Goal: Use online tool/utility: Utilize a website feature to perform a specific function

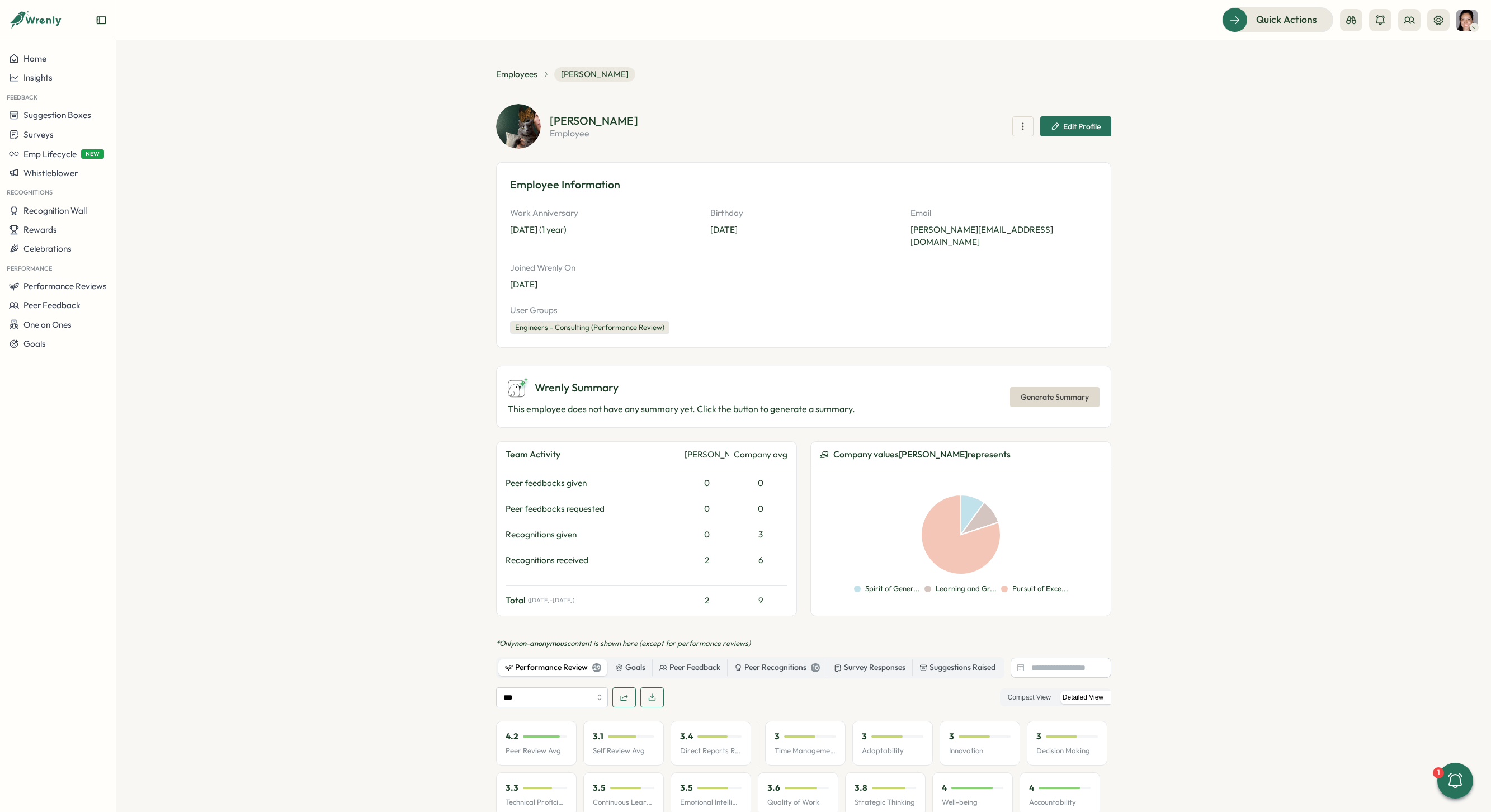
click at [1035, 388] on span "Generate Summary" at bounding box center [1055, 397] width 68 height 19
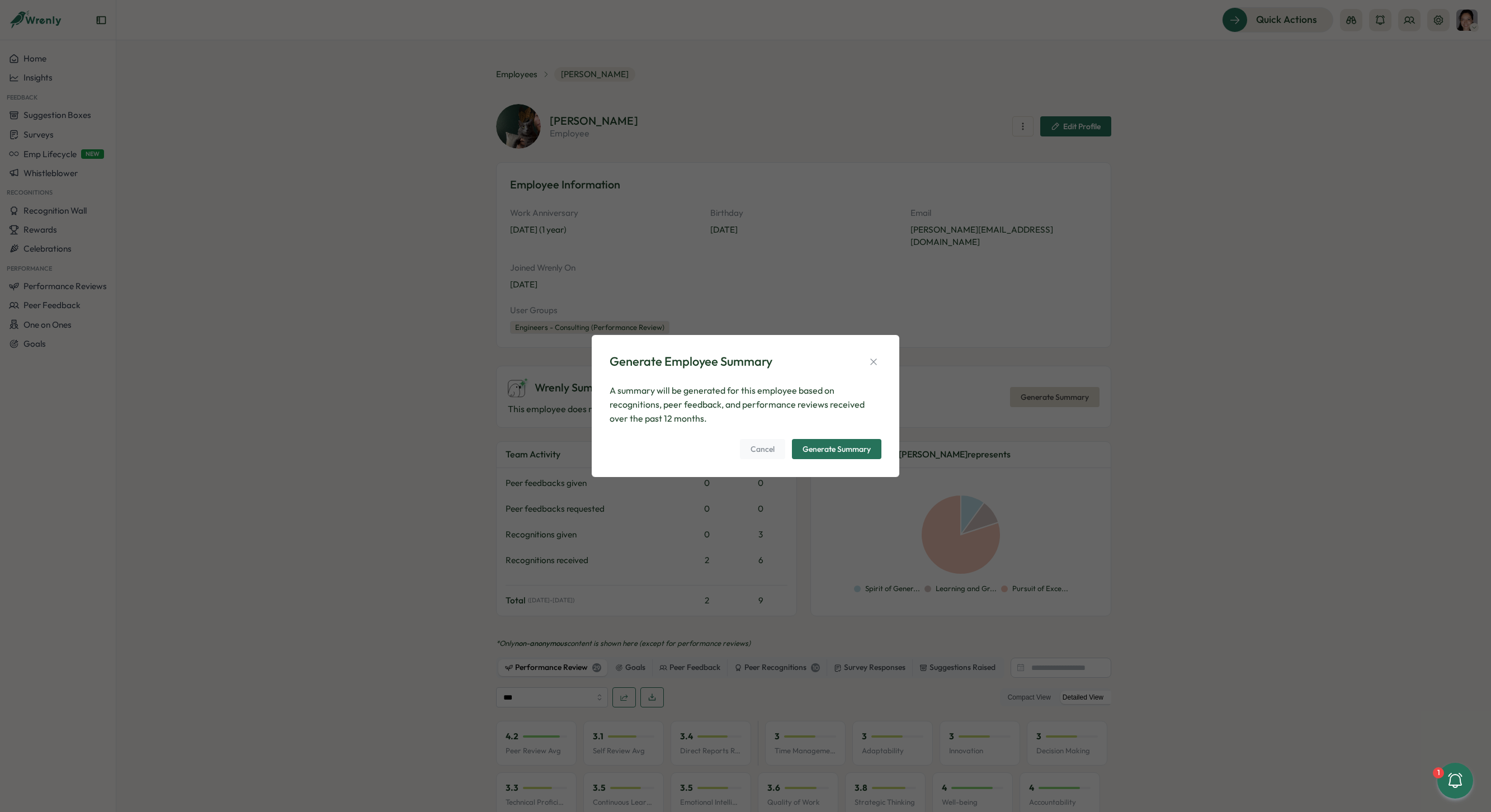
click at [835, 447] on div "Generate Summary" at bounding box center [837, 449] width 68 height 8
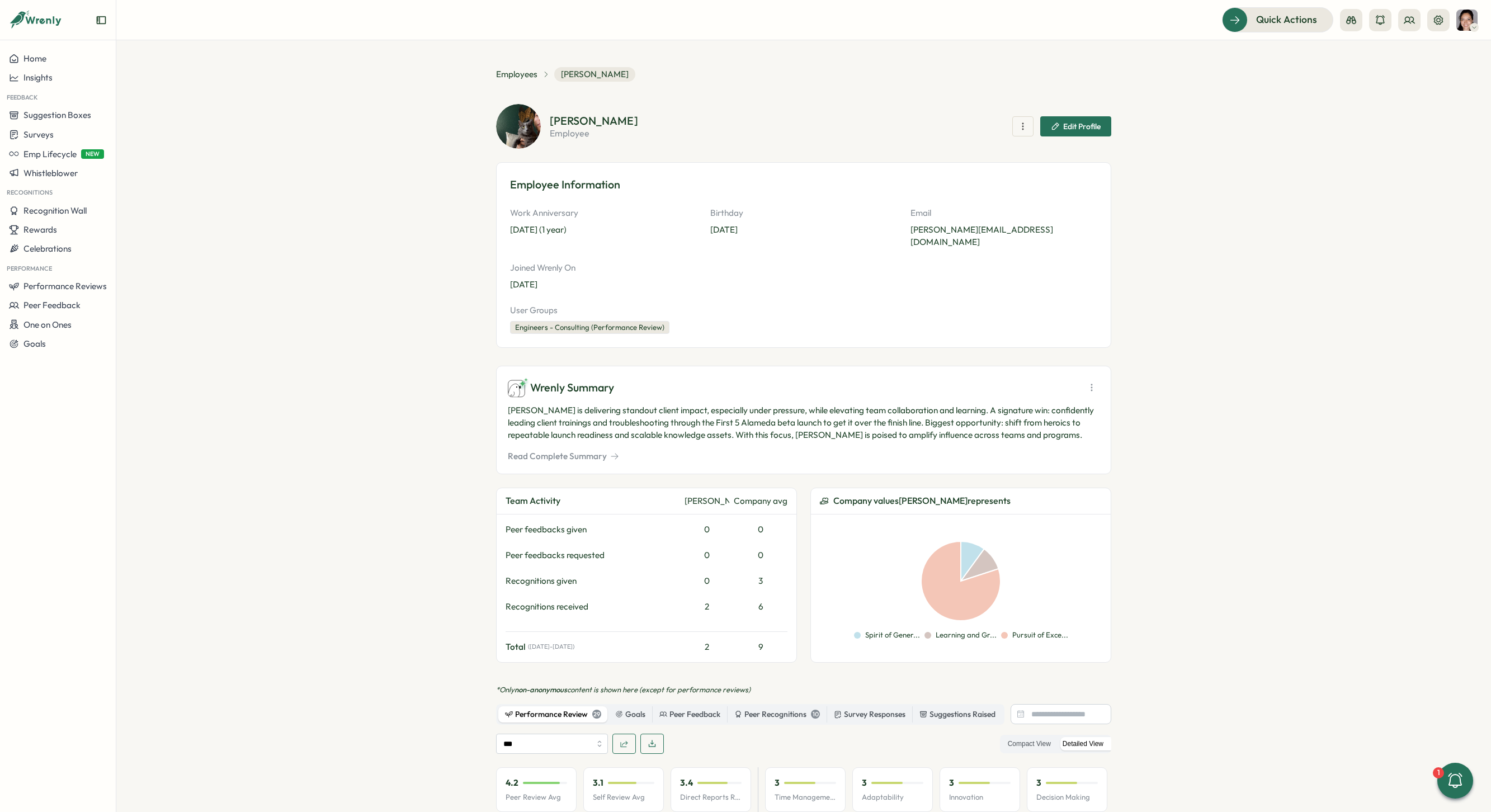
scroll to position [6, 0]
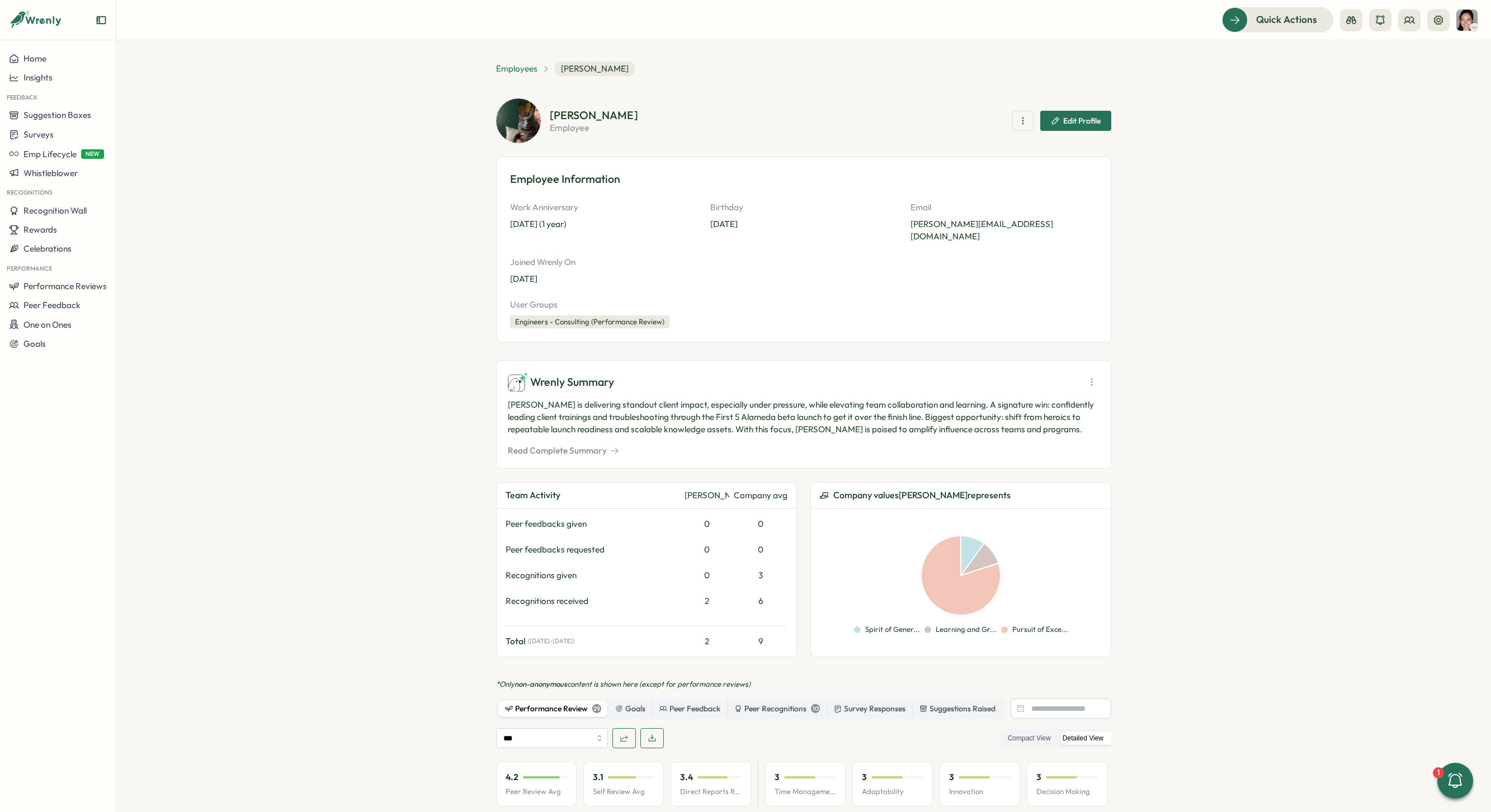
click at [530, 70] on span "Employees" at bounding box center [517, 68] width 42 height 12
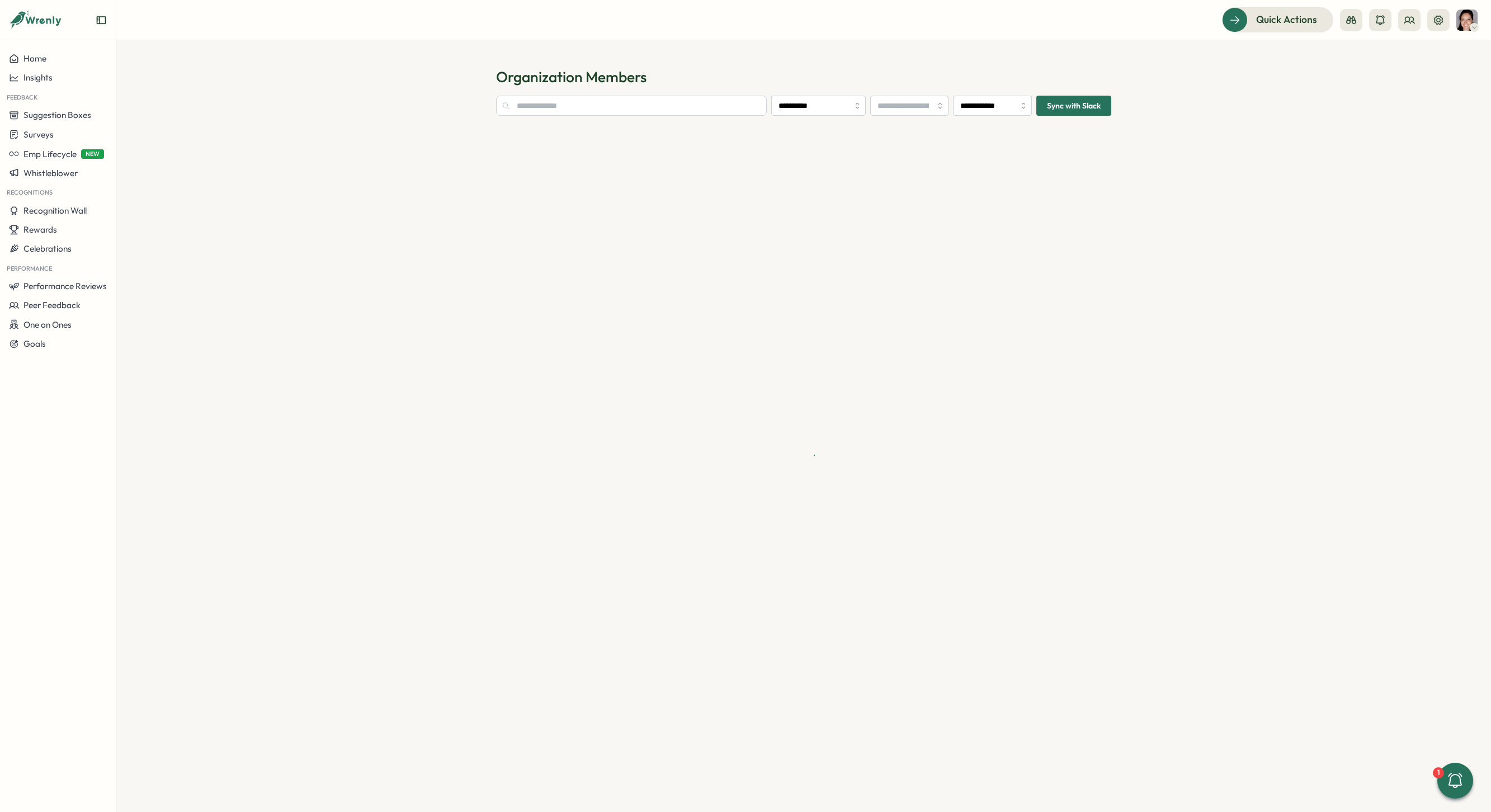
type input "**********"
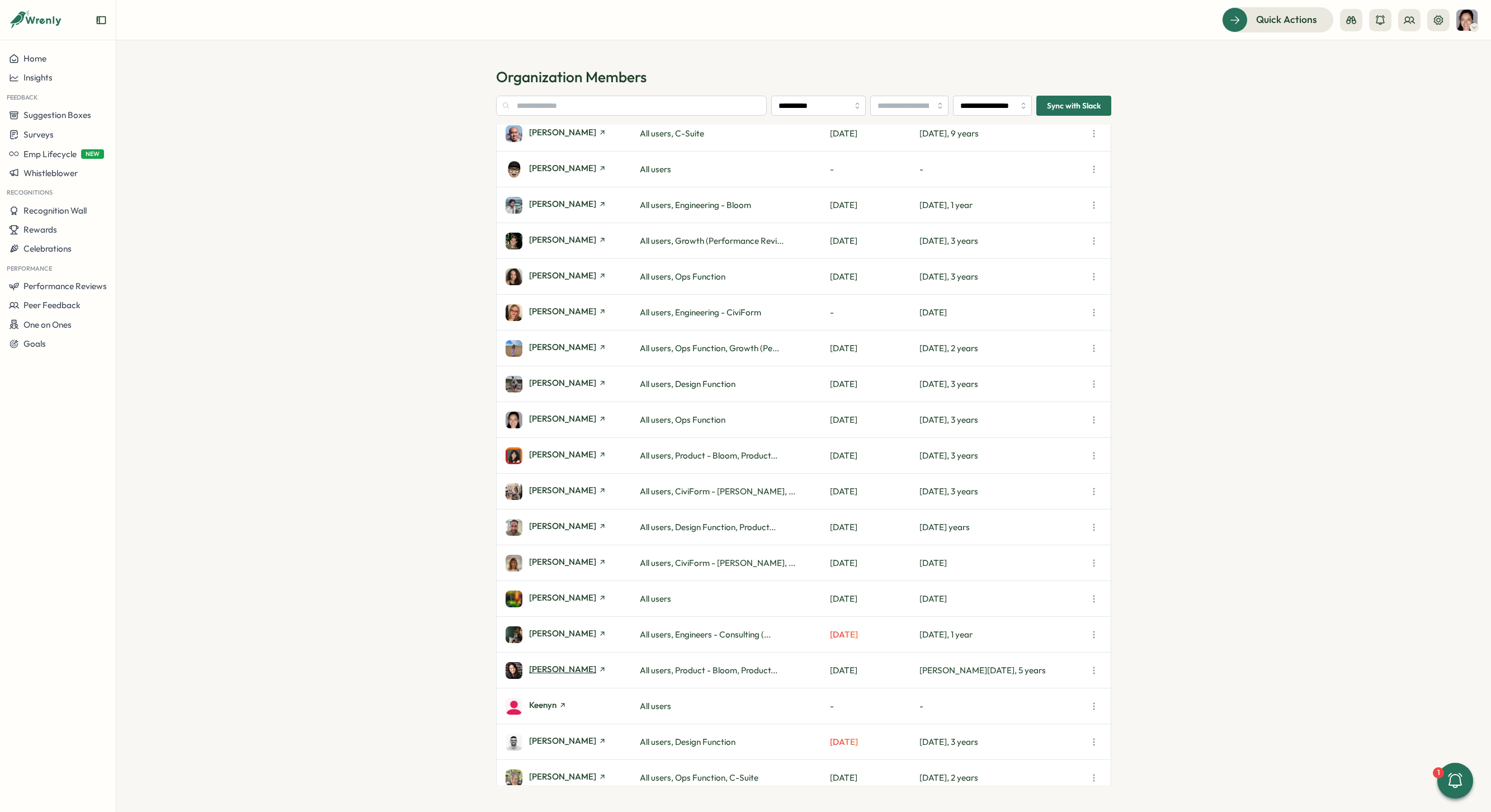
scroll to position [579, 0]
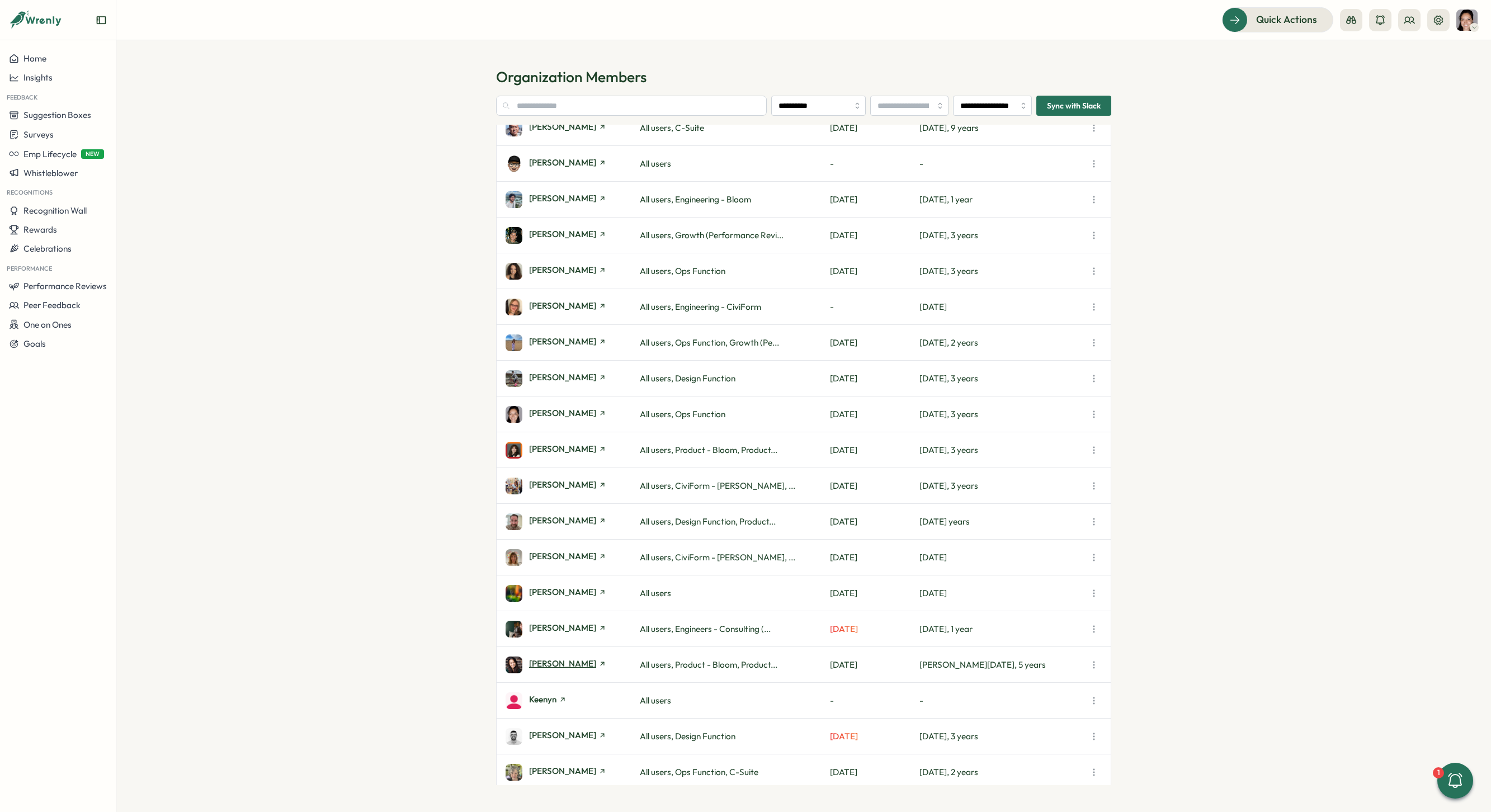
click at [554, 664] on span "[PERSON_NAME]" at bounding box center [563, 663] width 67 height 8
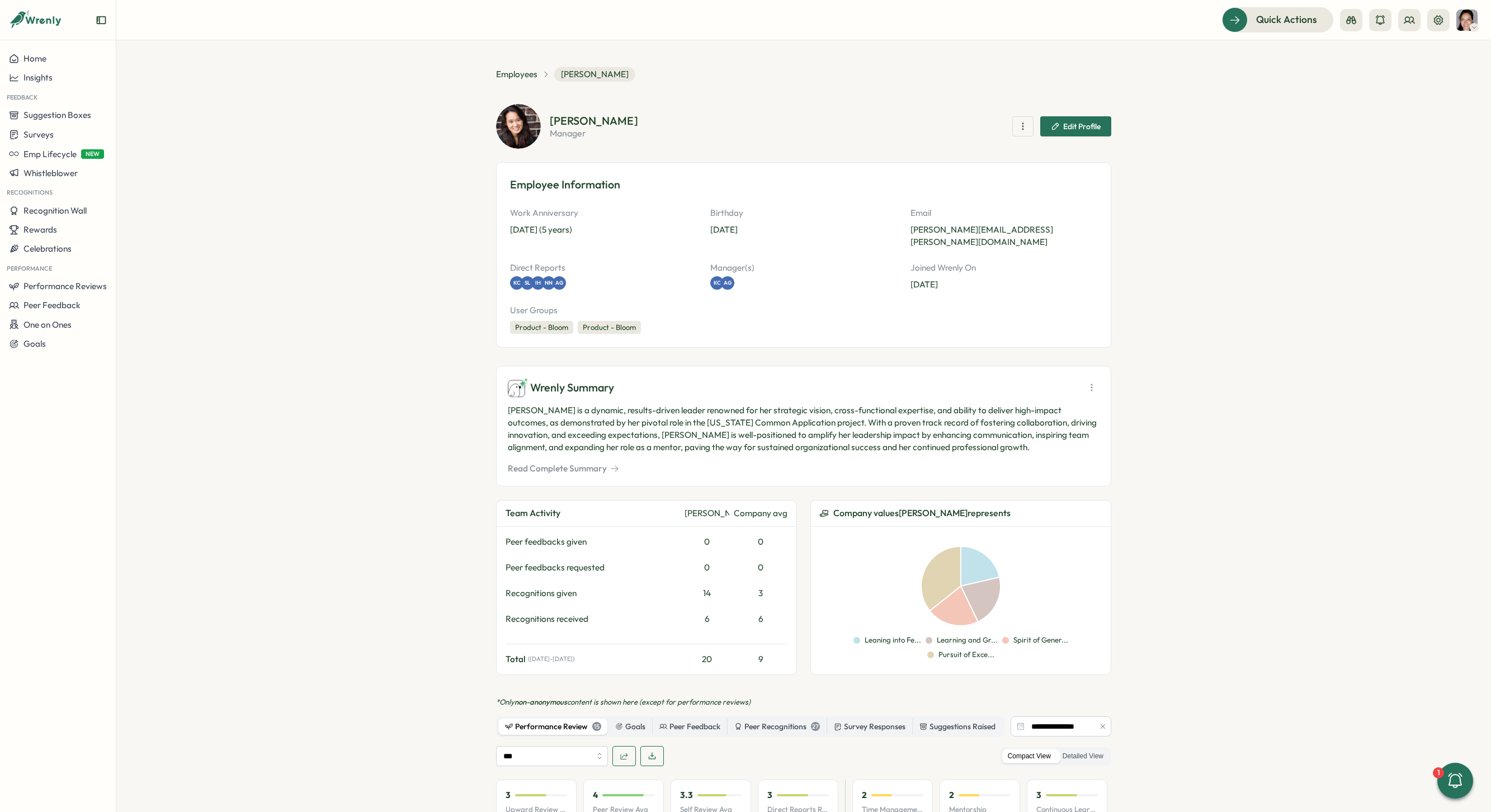
click at [1103, 722] on icon "button" at bounding box center [1103, 726] width 8 height 8
click at [1087, 382] on icon at bounding box center [1091, 387] width 11 height 11
click at [1085, 429] on span "Generate New Summary" at bounding box center [1092, 433] width 93 height 12
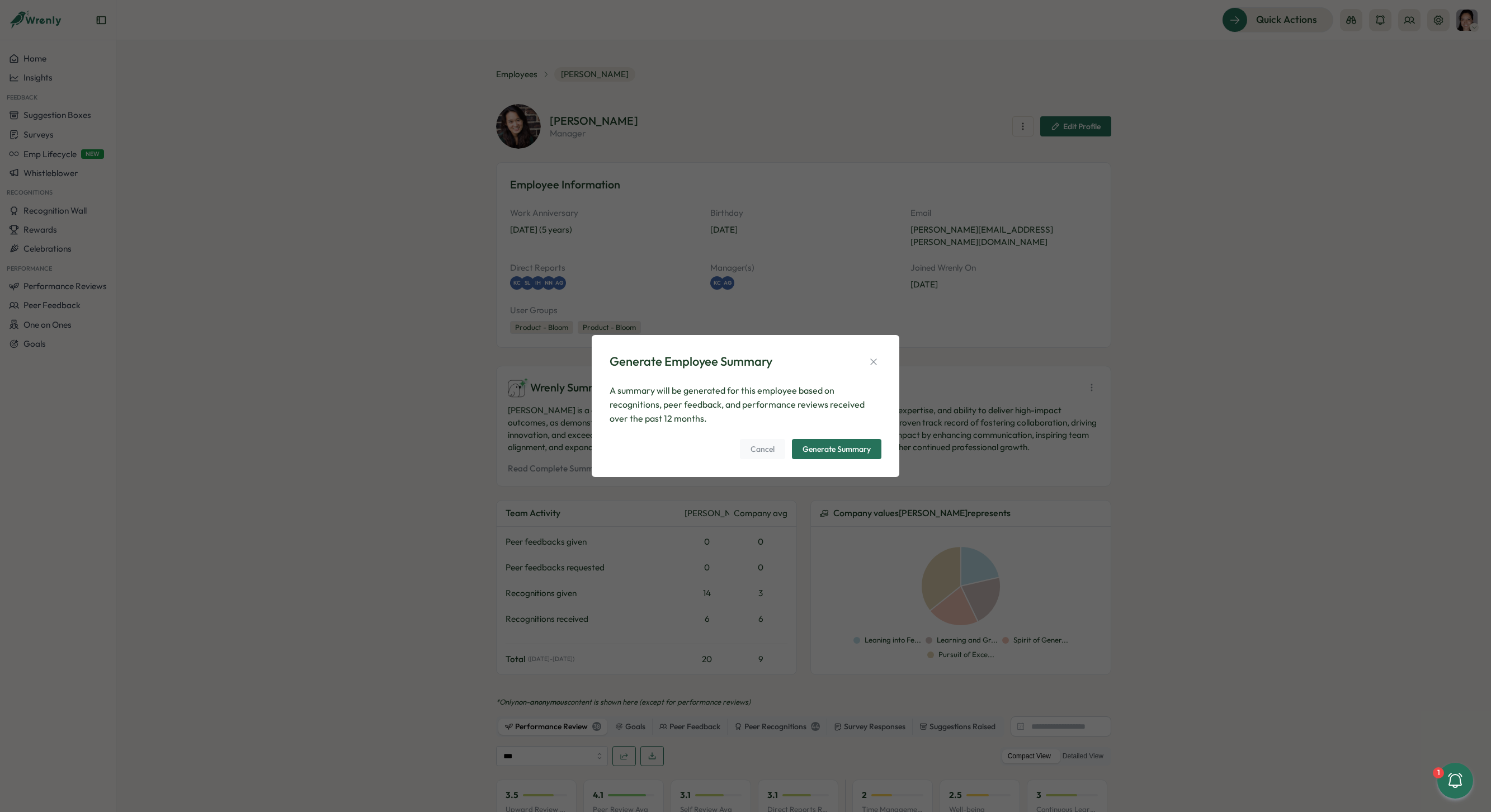
click at [851, 443] on span "Generate Summary" at bounding box center [837, 449] width 68 height 19
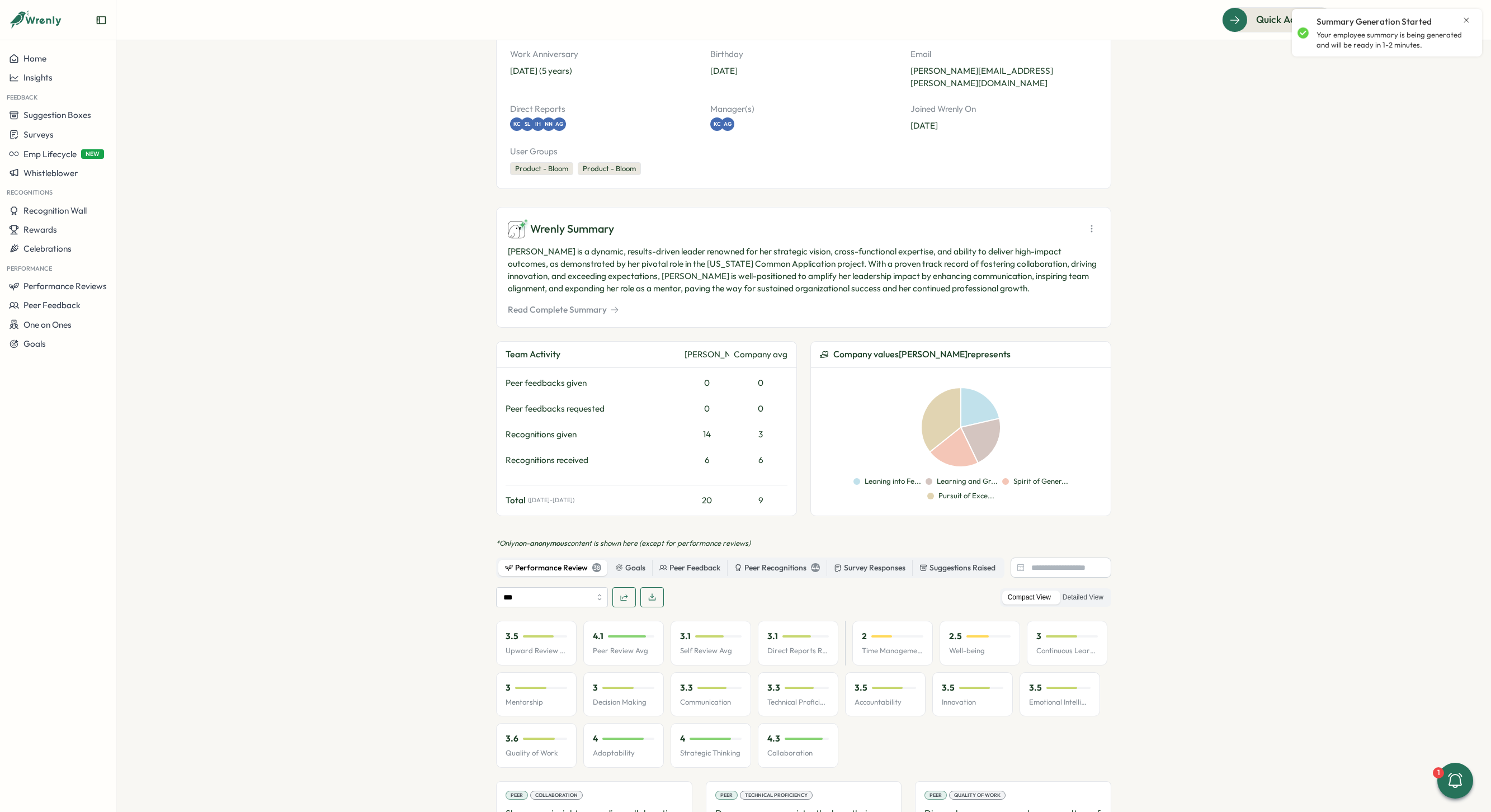
scroll to position [200, 0]
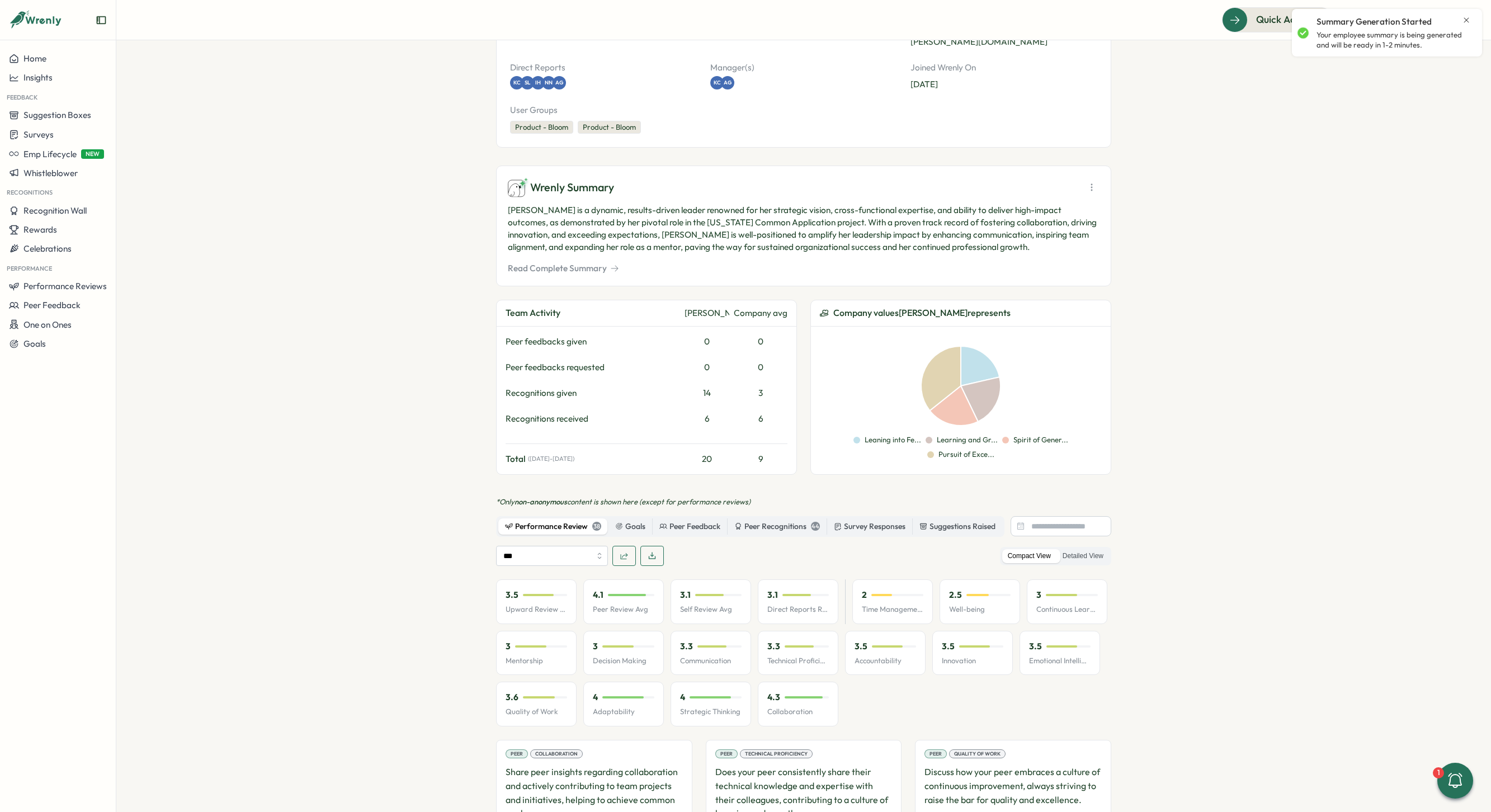
click at [648, 552] on icon "button" at bounding box center [652, 556] width 9 height 9
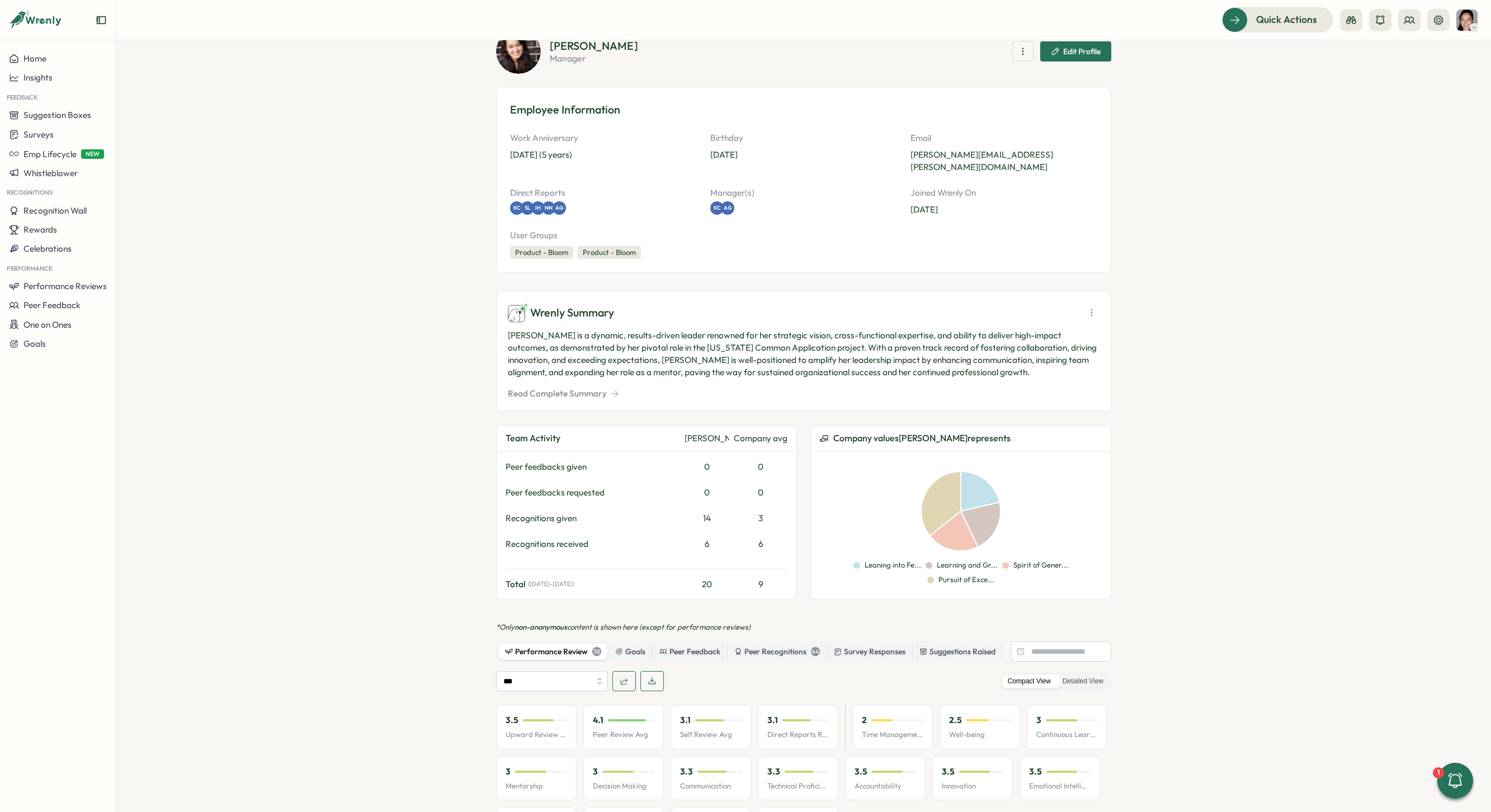
scroll to position [0, 0]
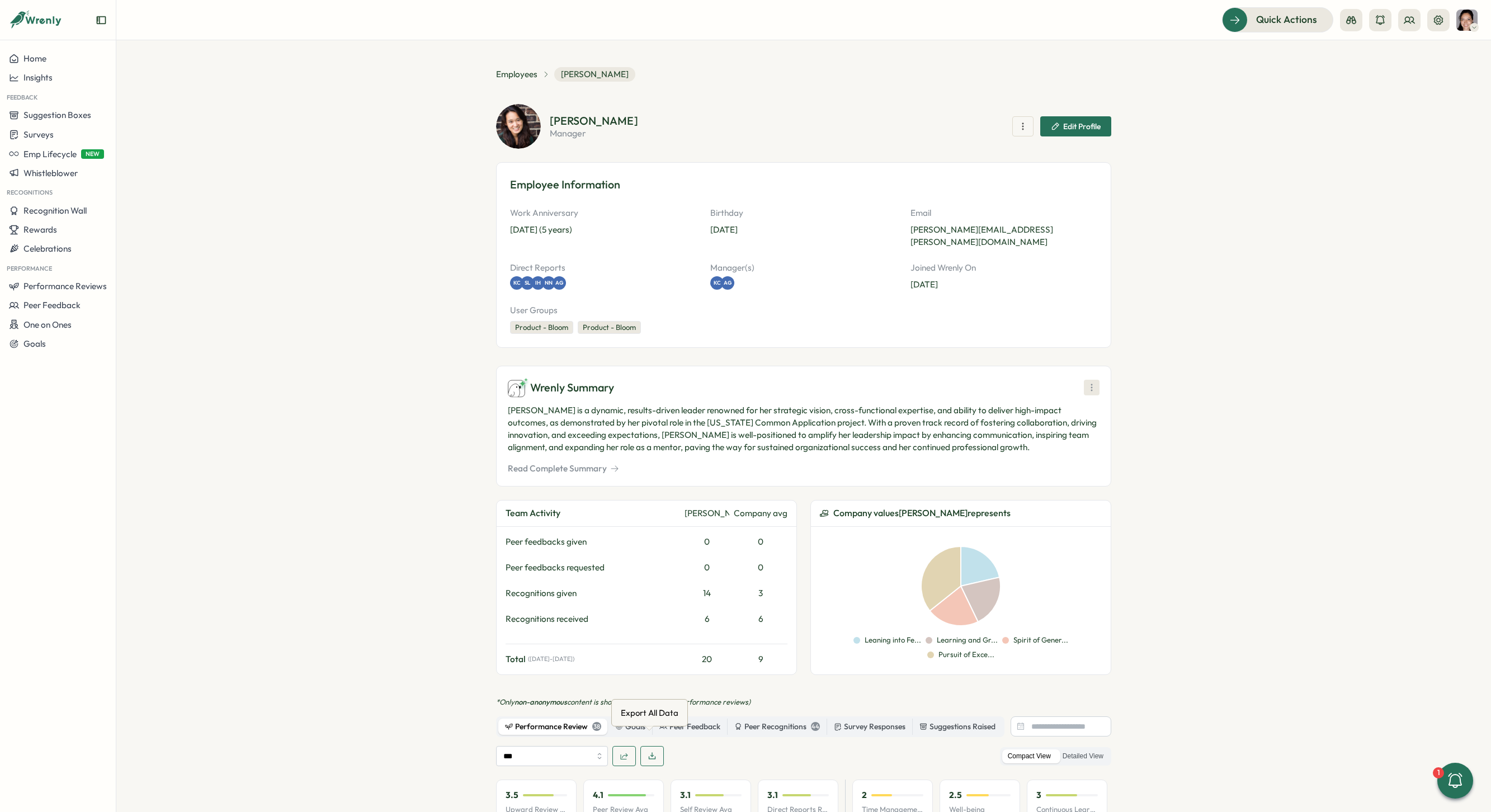
click at [1086, 382] on icon at bounding box center [1091, 387] width 11 height 11
click at [1086, 439] on span "Generate New Summary" at bounding box center [1092, 433] width 93 height 12
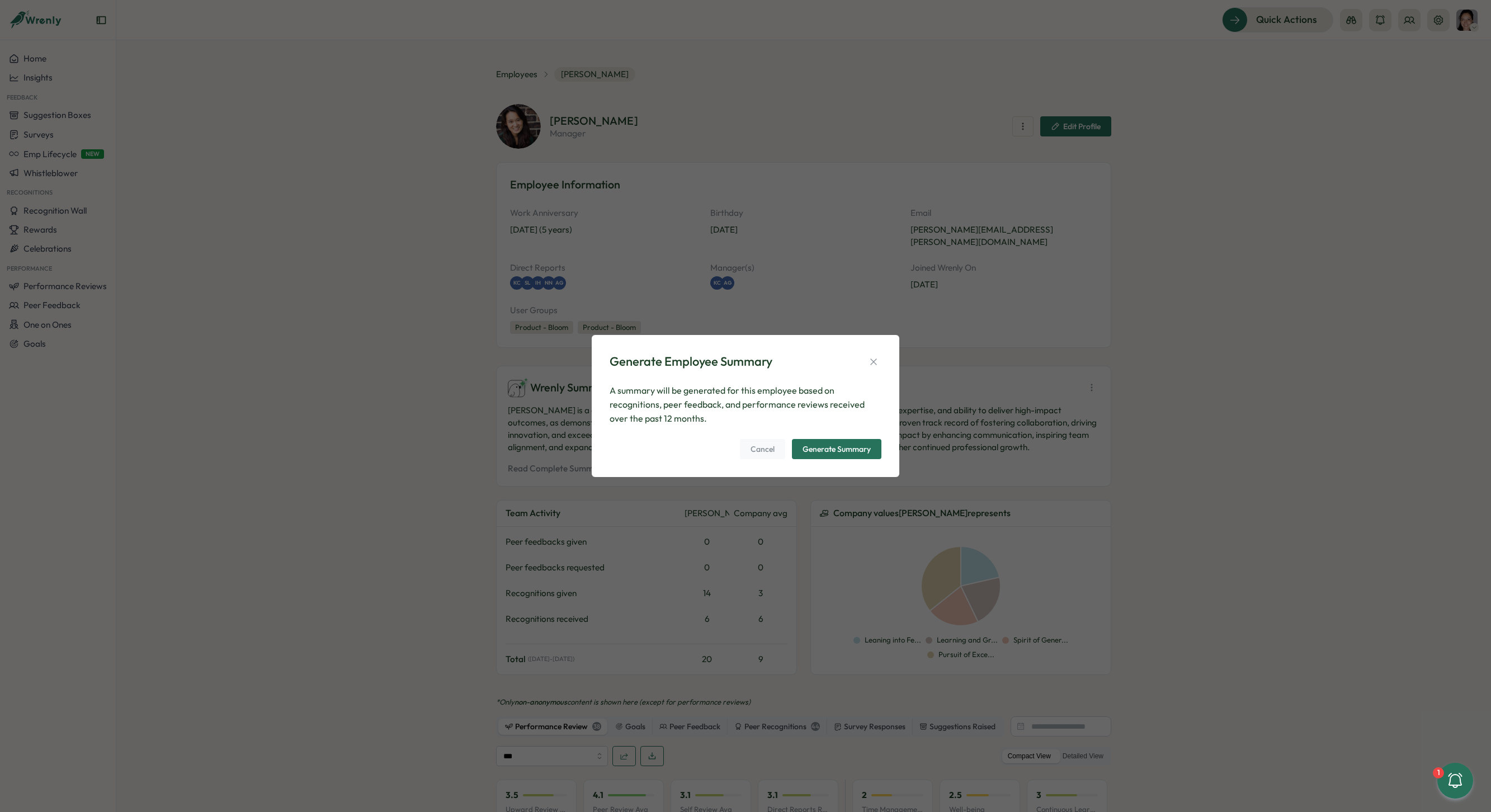
click at [862, 450] on div "Generate Summary" at bounding box center [837, 449] width 68 height 8
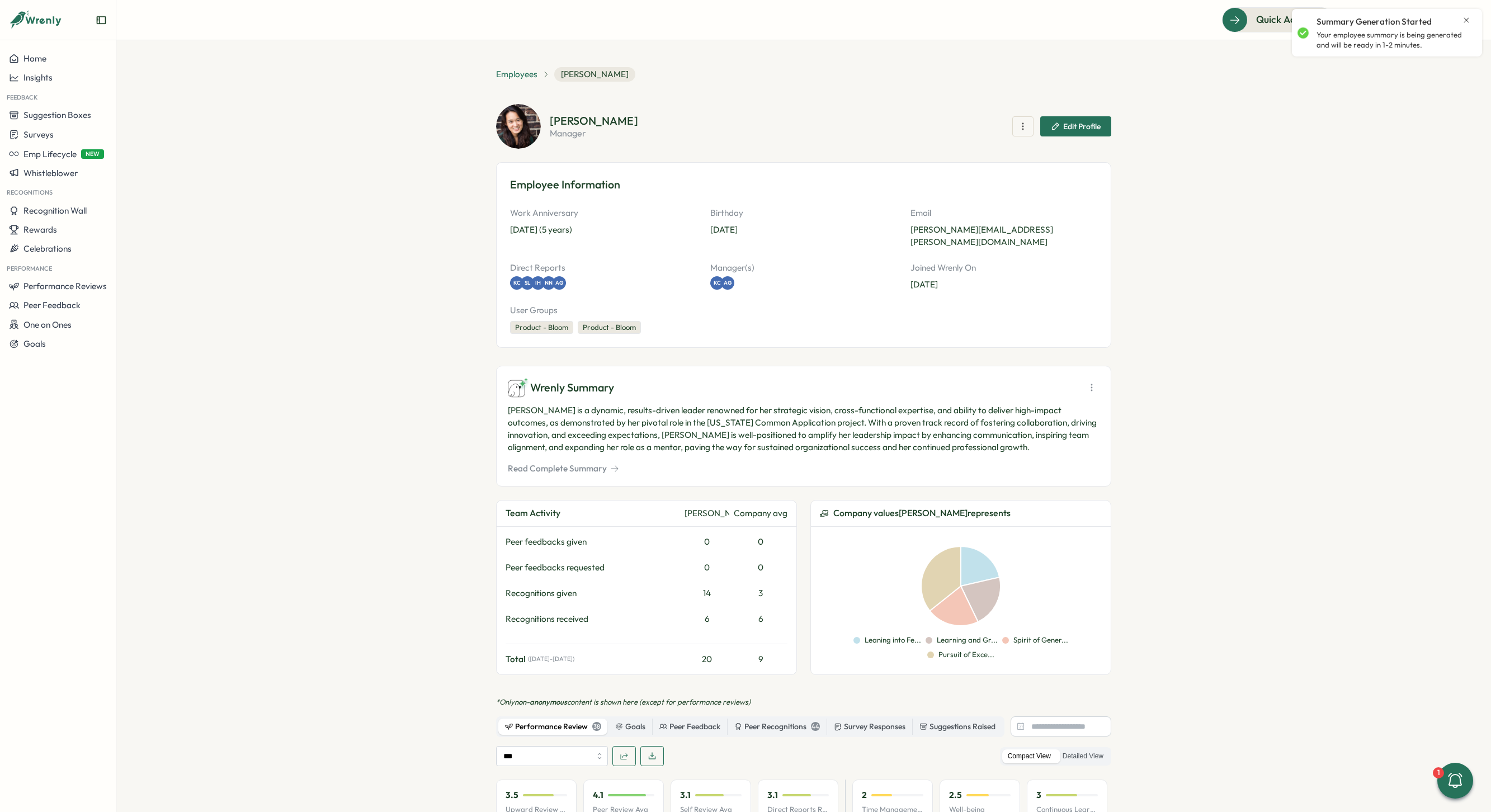
click at [520, 74] on span "Employees" at bounding box center [517, 74] width 42 height 12
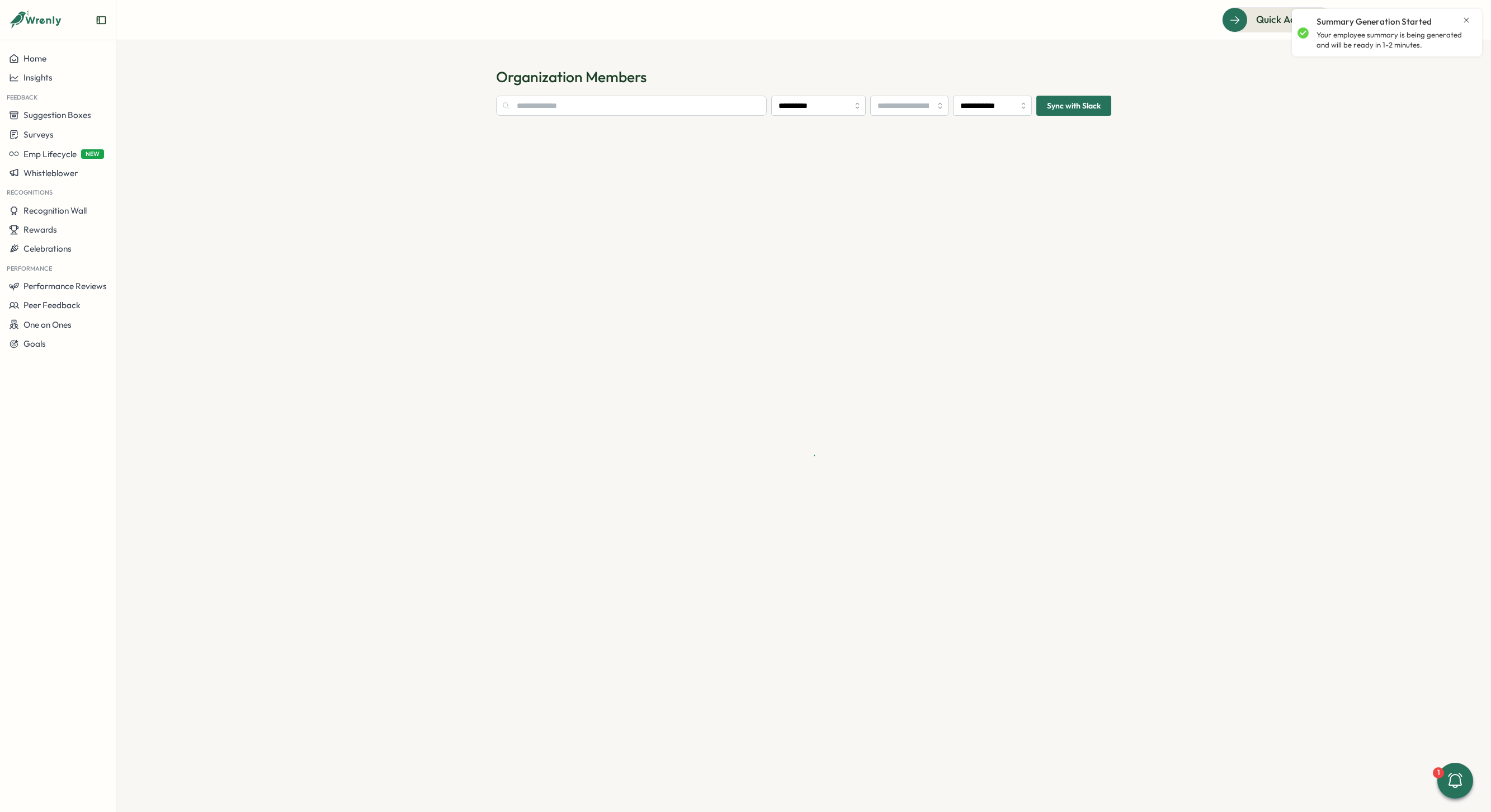
type input "**********"
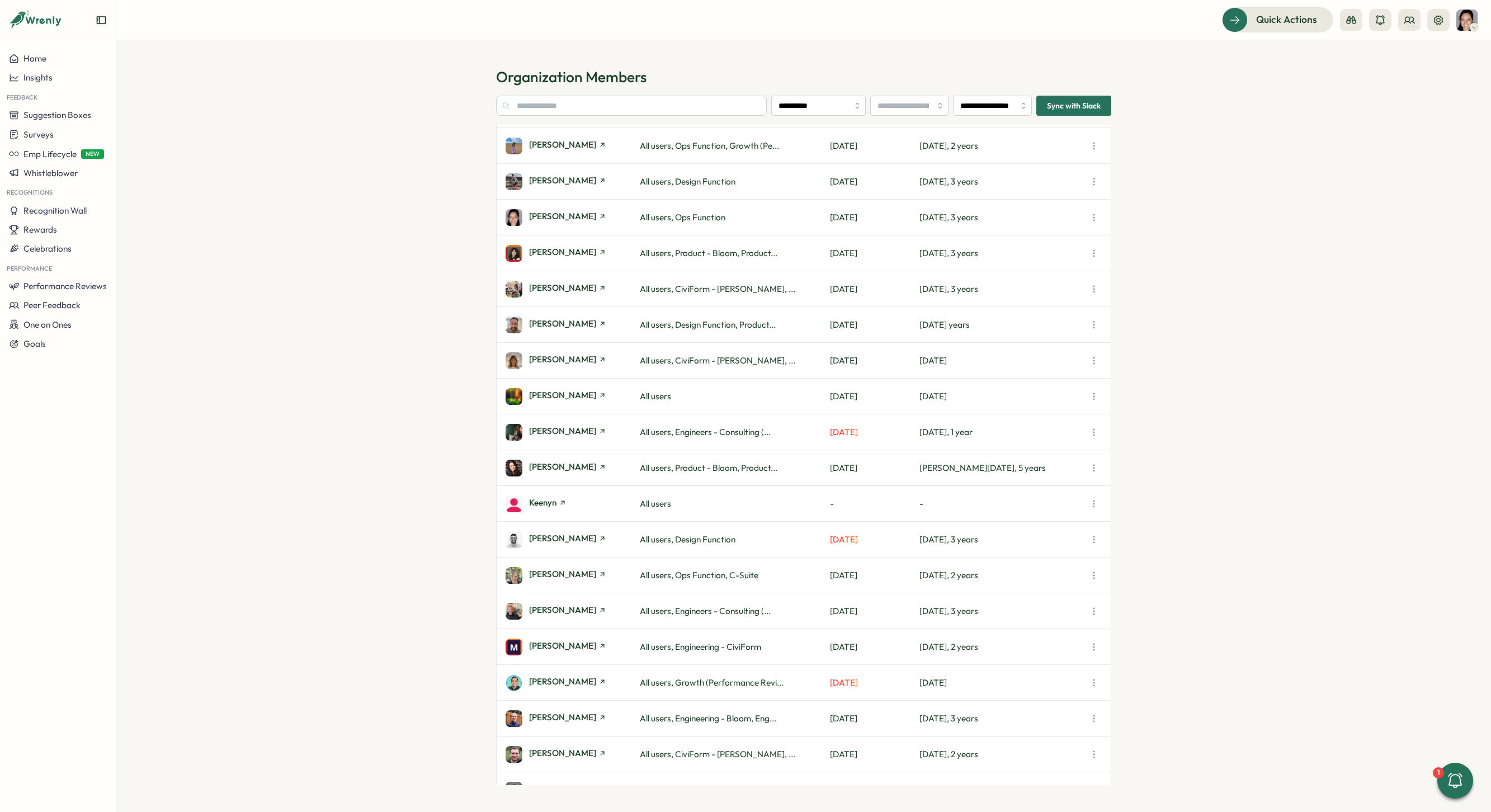
scroll to position [839, 0]
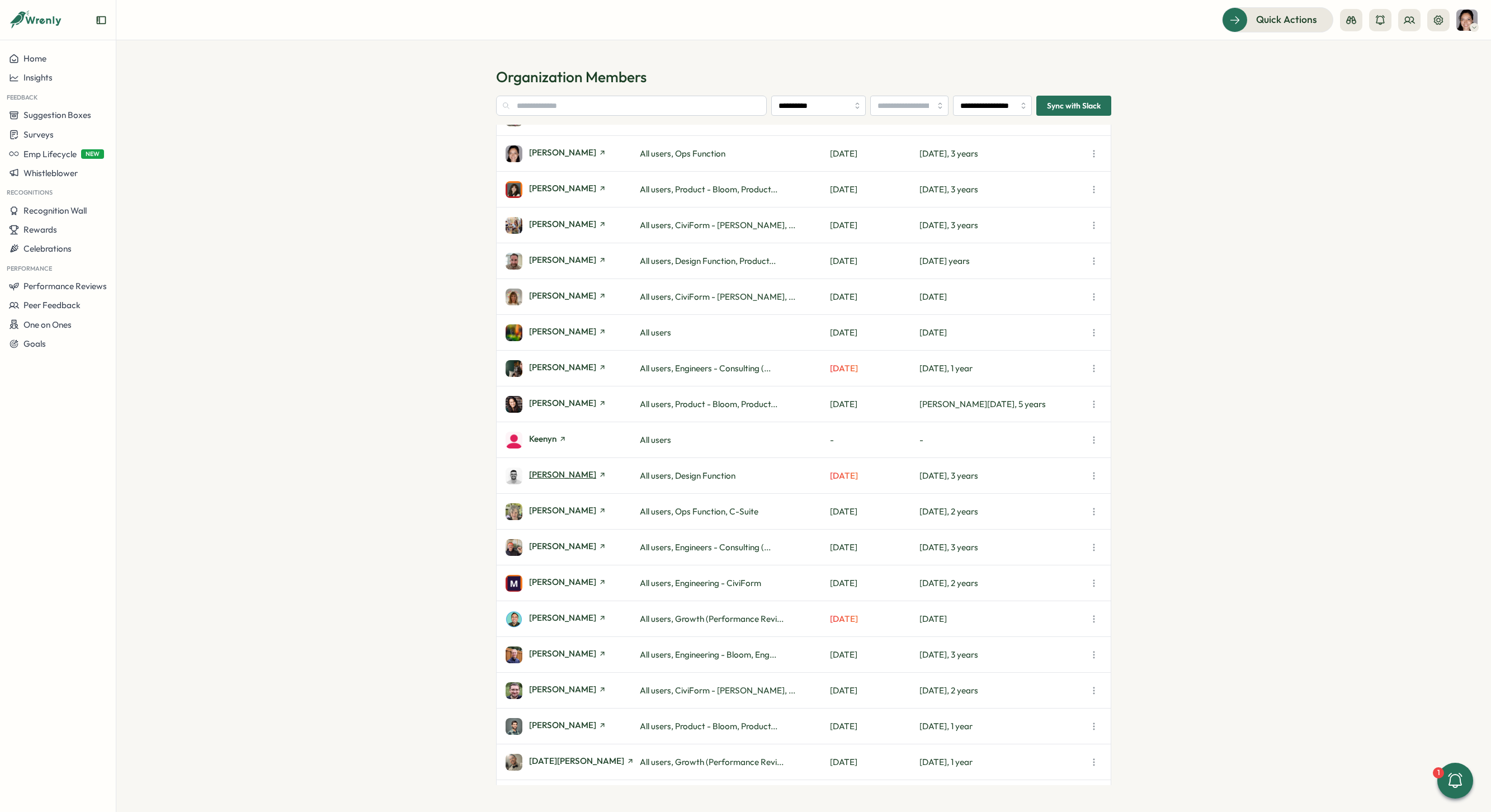
click at [545, 474] on span "[PERSON_NAME]" at bounding box center [563, 475] width 67 height 8
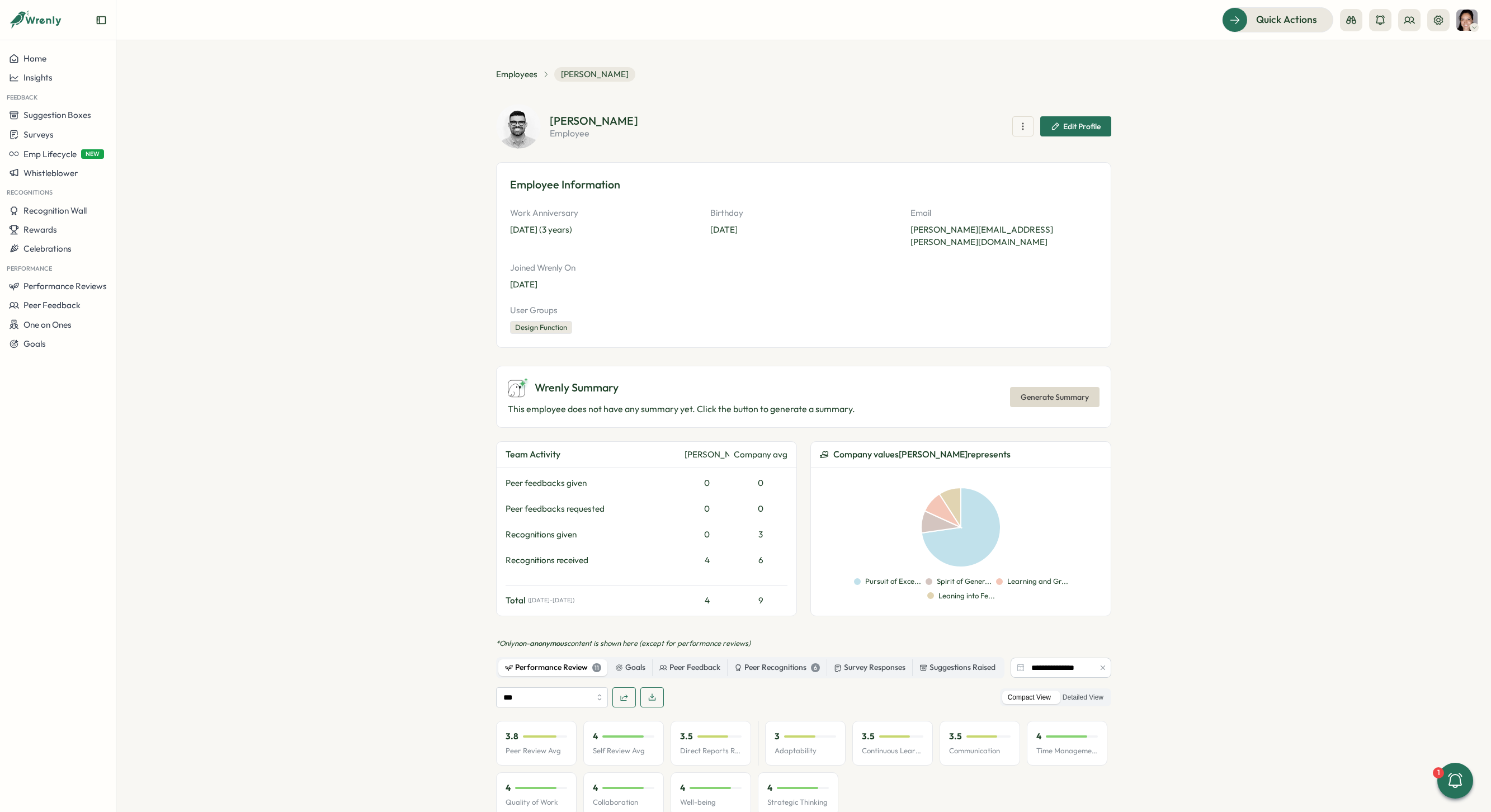
click at [1104, 662] on button "button" at bounding box center [1103, 667] width 12 height 12
click at [1096, 690] on label "Detailed View" at bounding box center [1083, 697] width 52 height 14
click at [1076, 392] on span "Generate Summary" at bounding box center [1055, 397] width 68 height 19
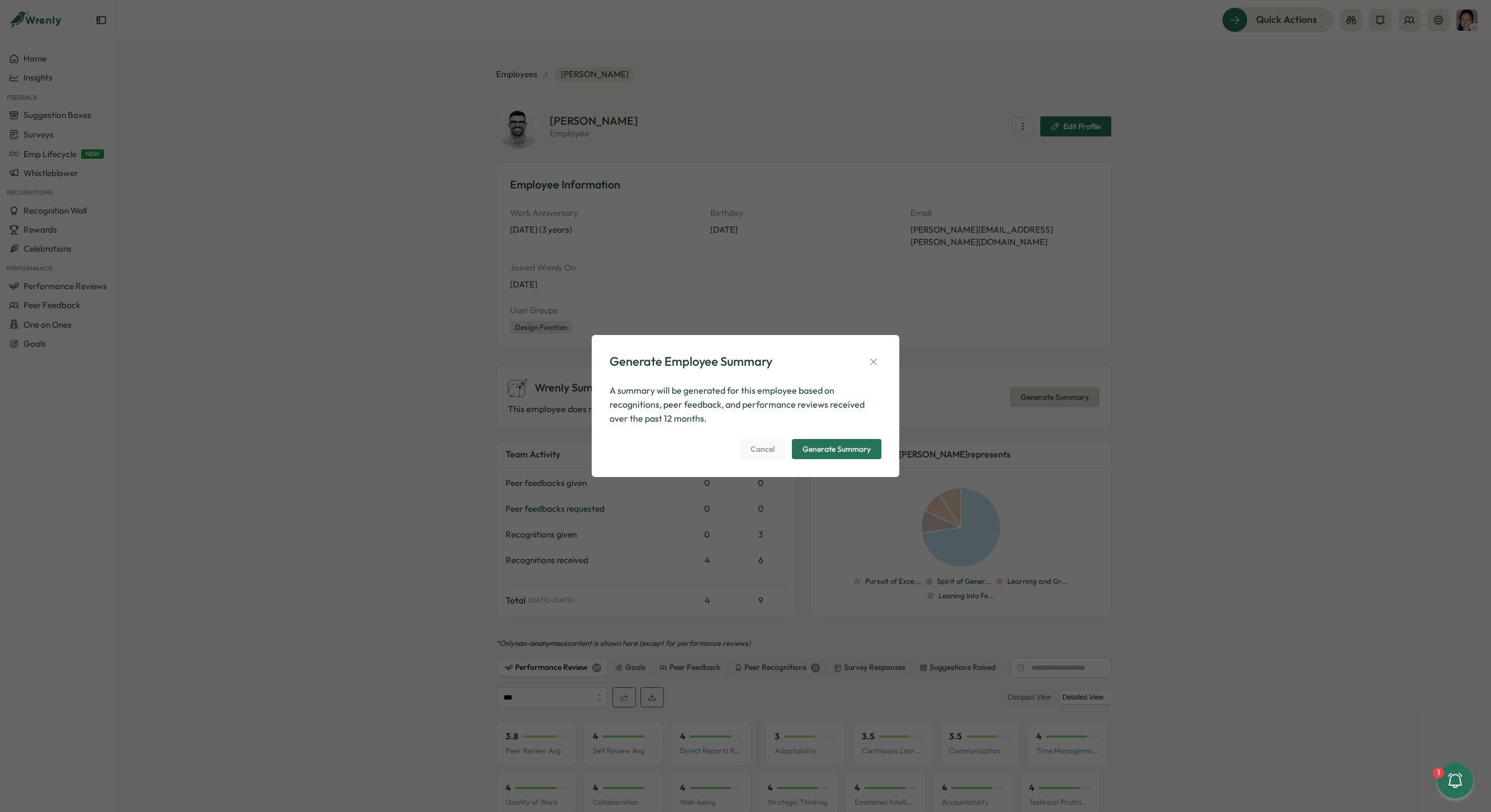
click at [867, 454] on span "Generate Summary" at bounding box center [837, 449] width 68 height 19
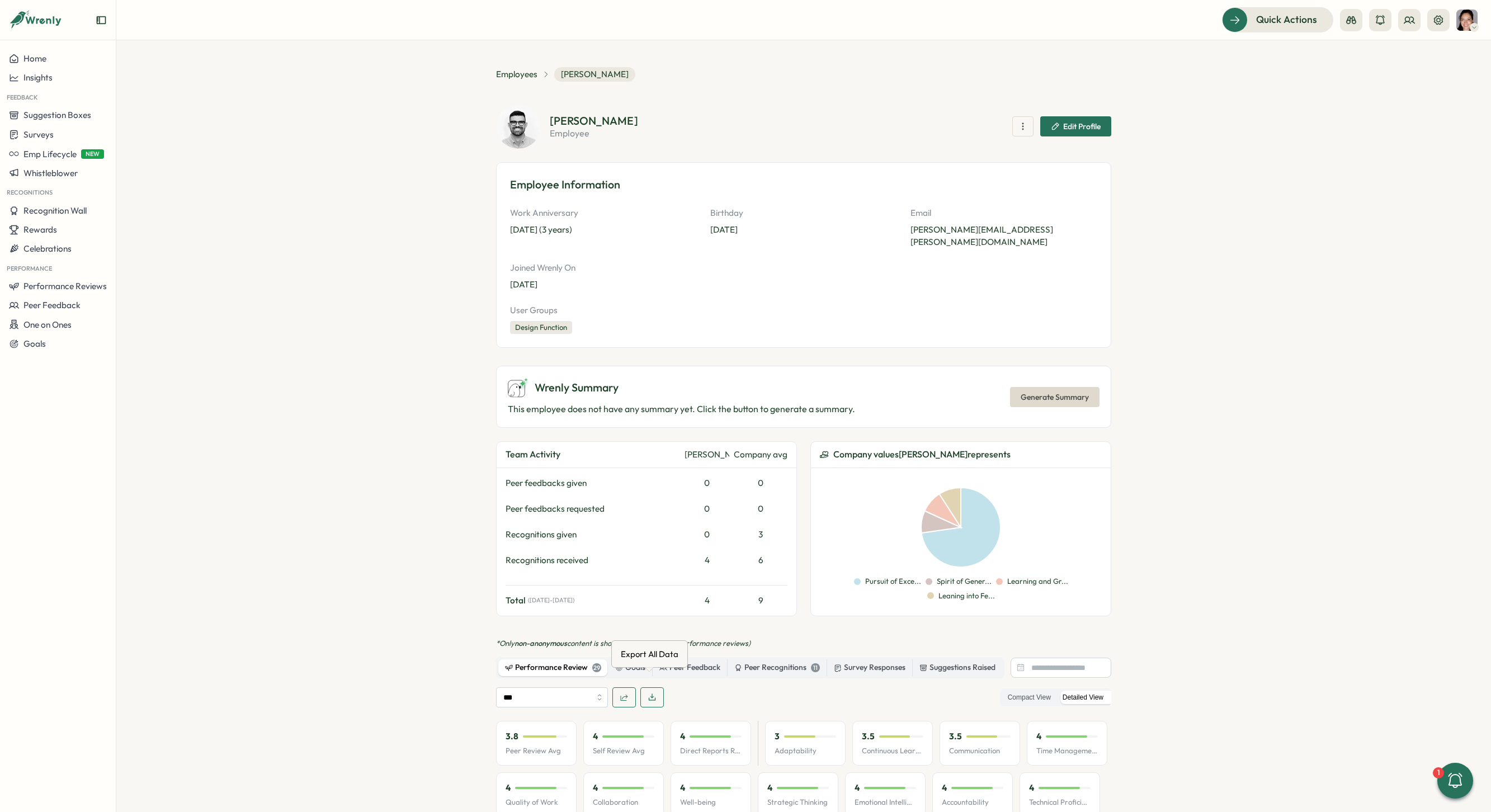
click at [655, 690] on button "button" at bounding box center [652, 697] width 24 height 20
click at [527, 68] on span "Employees" at bounding box center [517, 74] width 42 height 12
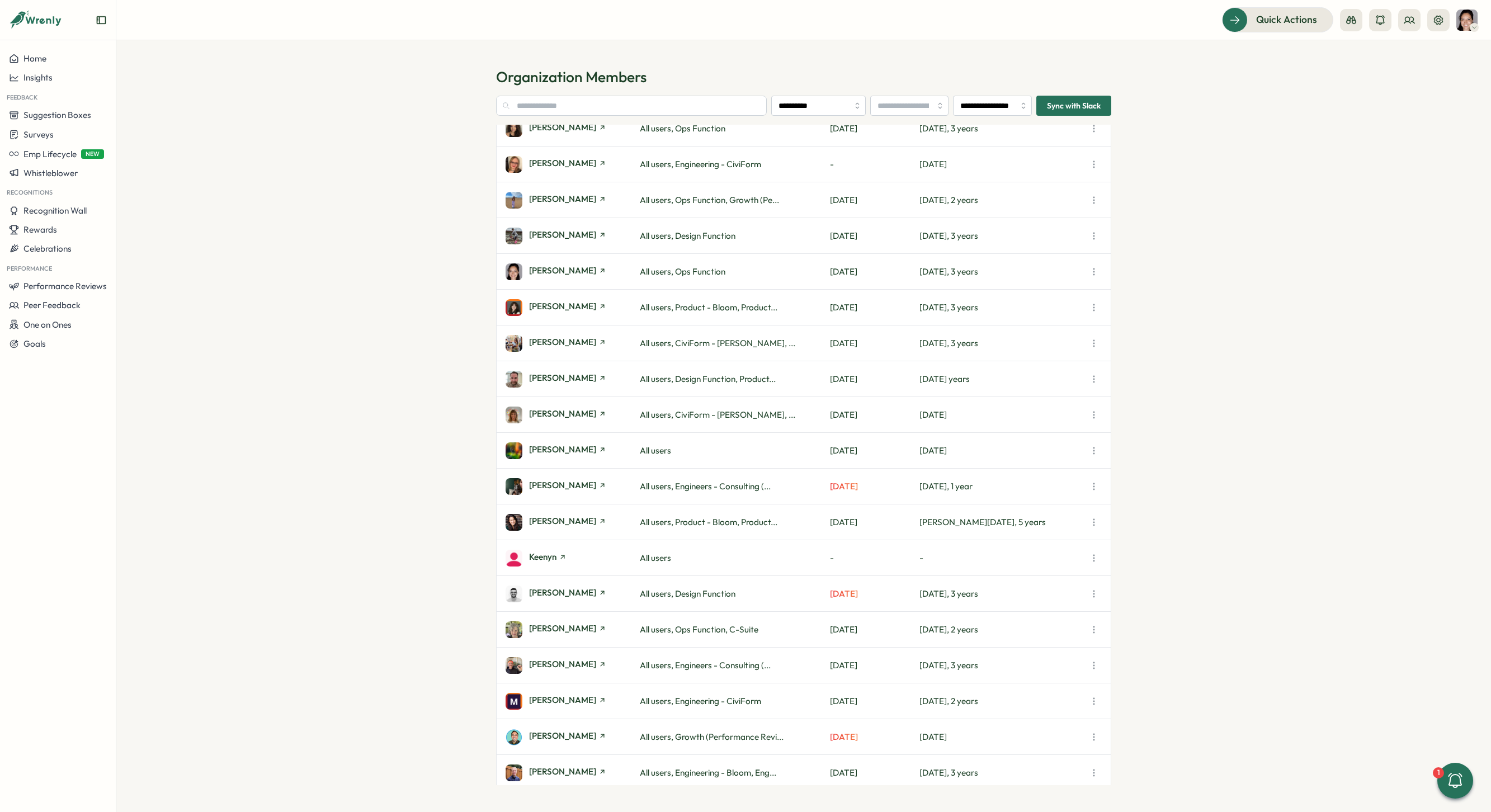
scroll to position [726, 0]
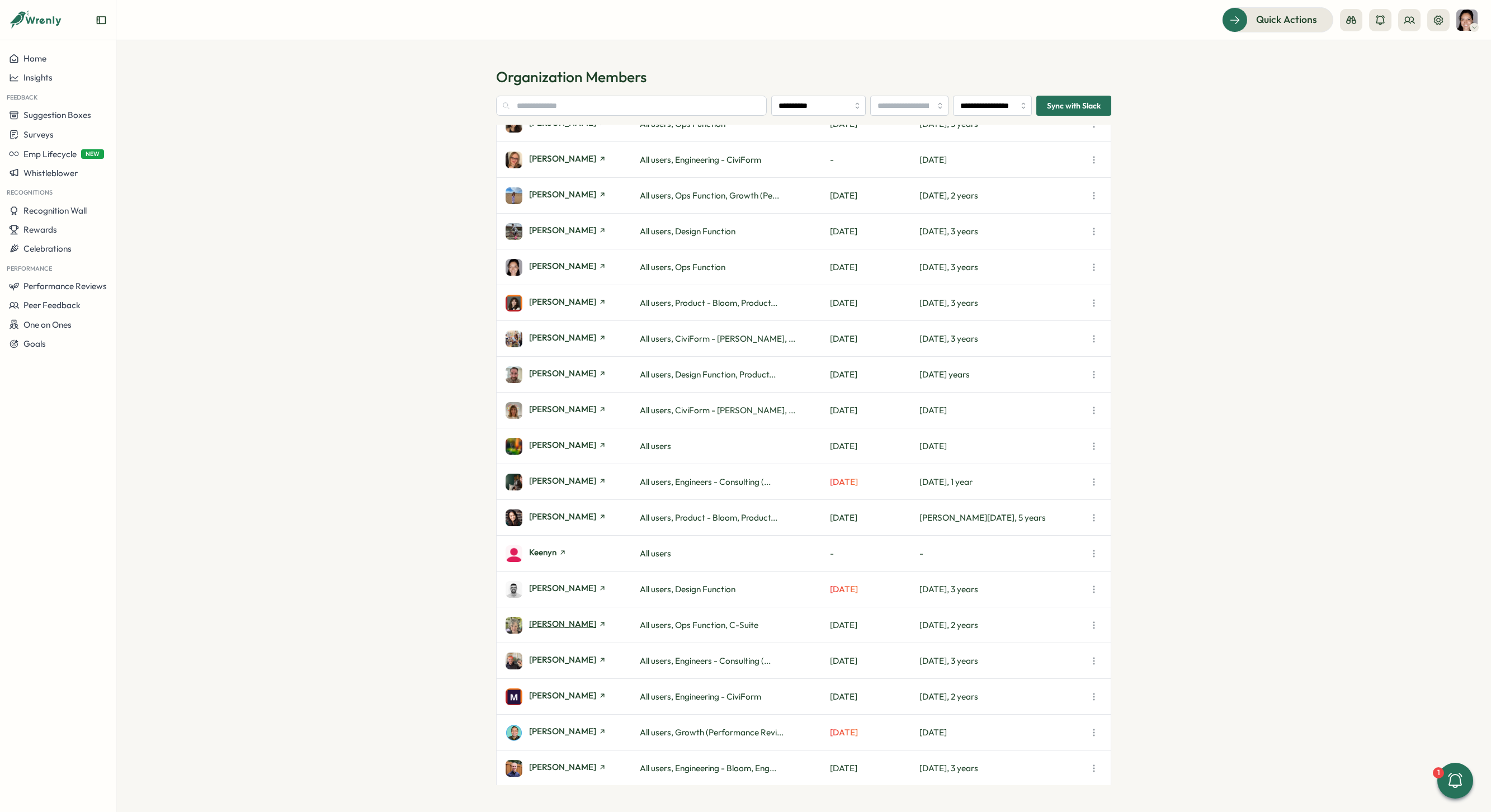
click at [574, 621] on span "[PERSON_NAME]" at bounding box center [563, 624] width 67 height 8
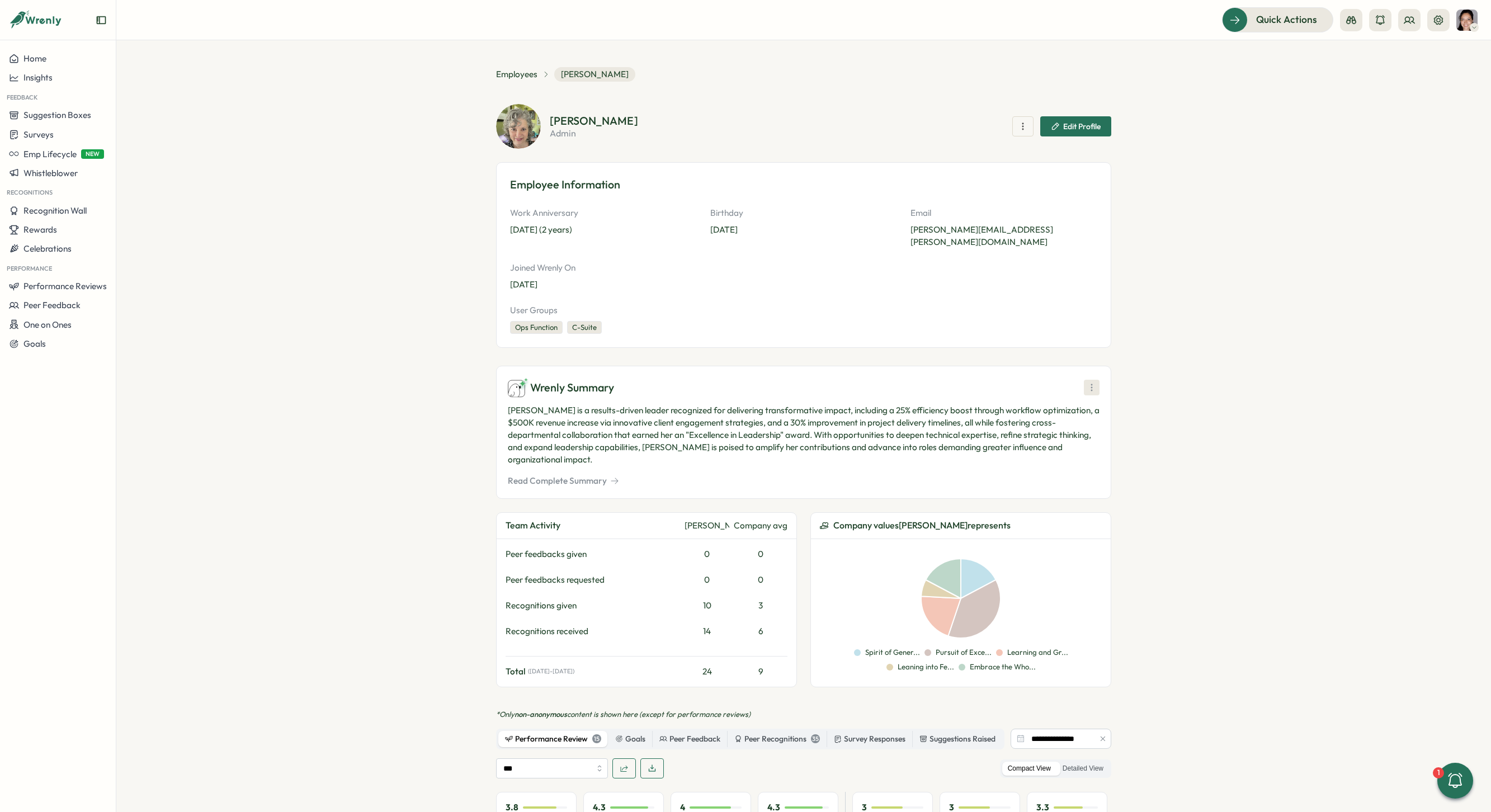
click at [1090, 382] on icon at bounding box center [1091, 387] width 11 height 11
click at [1074, 433] on span "Generate New Summary" at bounding box center [1092, 433] width 93 height 12
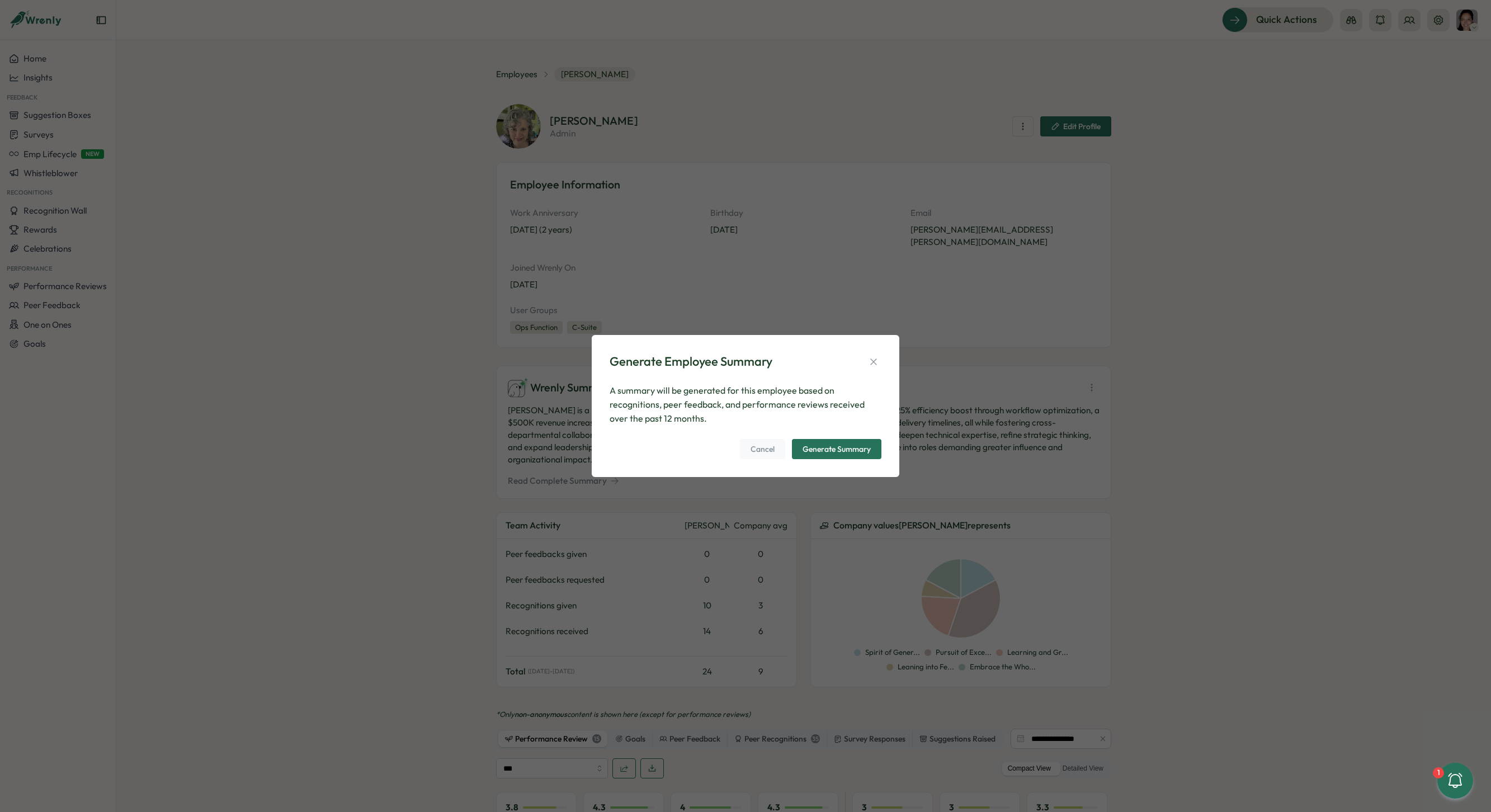
click at [861, 433] on div "A summary will be generated for this employee based on recognitions, peer feedb…" at bounding box center [746, 421] width 272 height 75
click at [861, 446] on div "Generate Summary" at bounding box center [837, 449] width 68 height 8
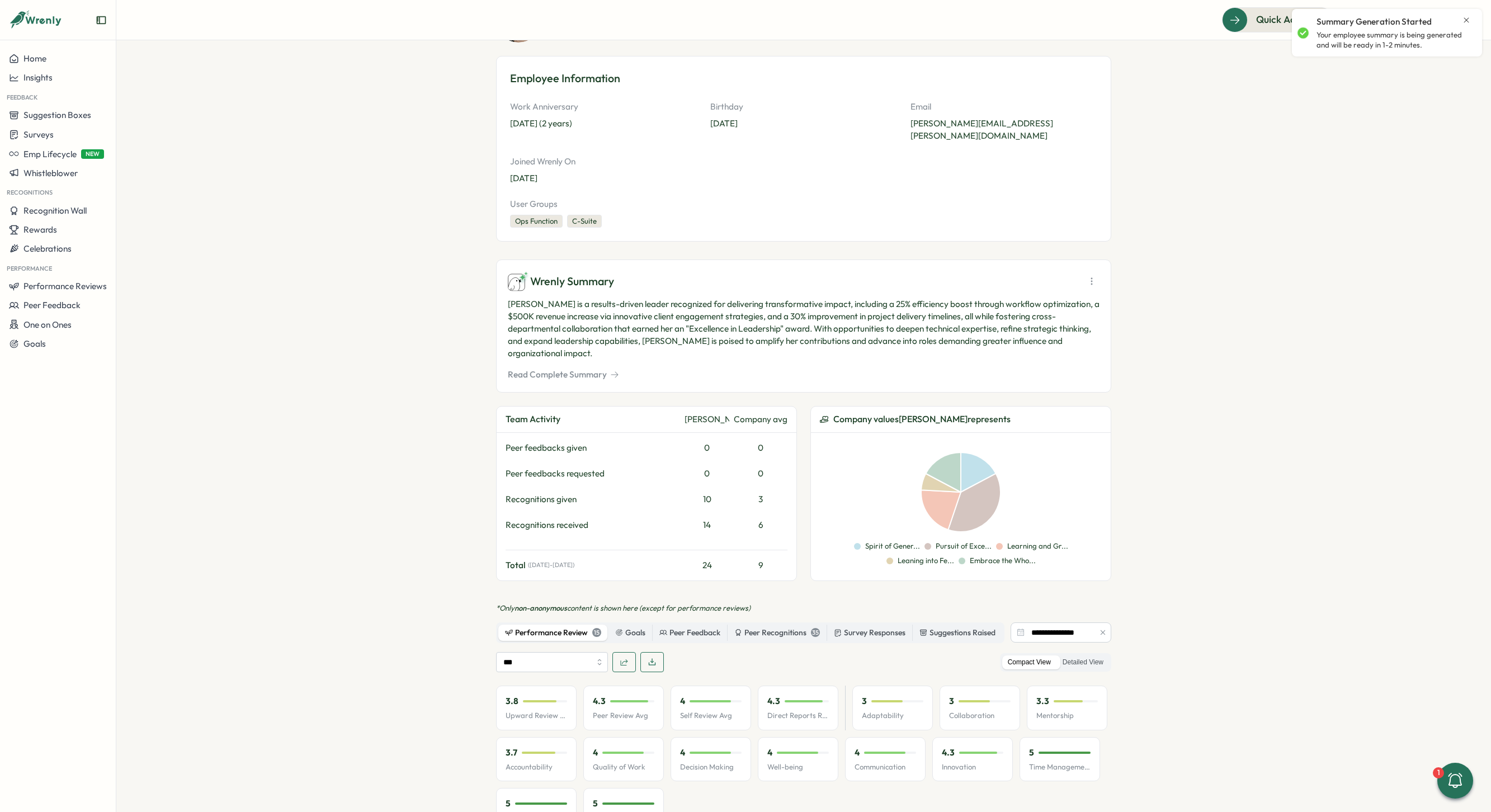
scroll to position [172, 0]
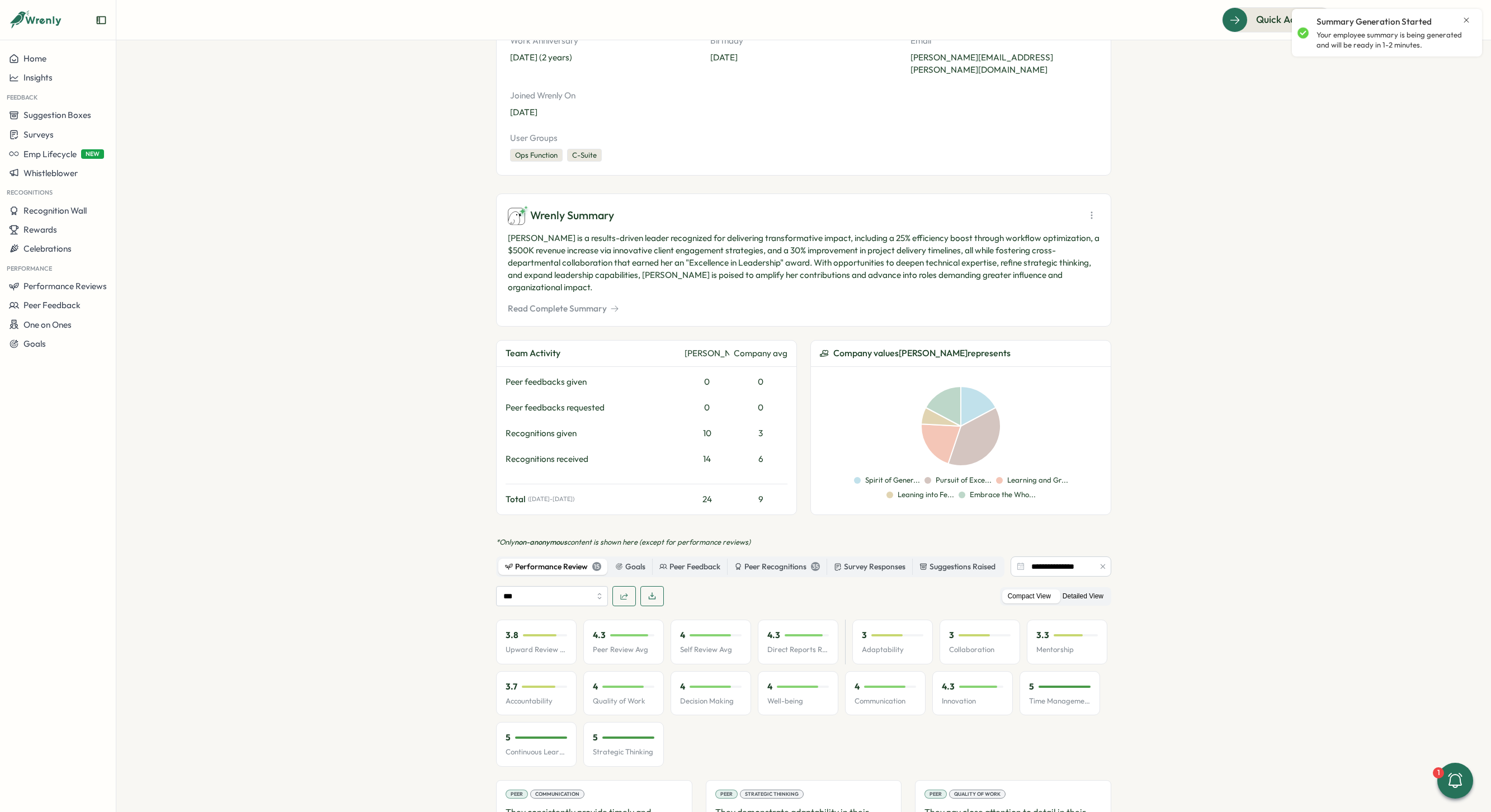
click at [1086, 589] on label "Detailed View" at bounding box center [1083, 596] width 52 height 14
click at [1103, 563] on icon "button" at bounding box center [1103, 567] width 8 height 8
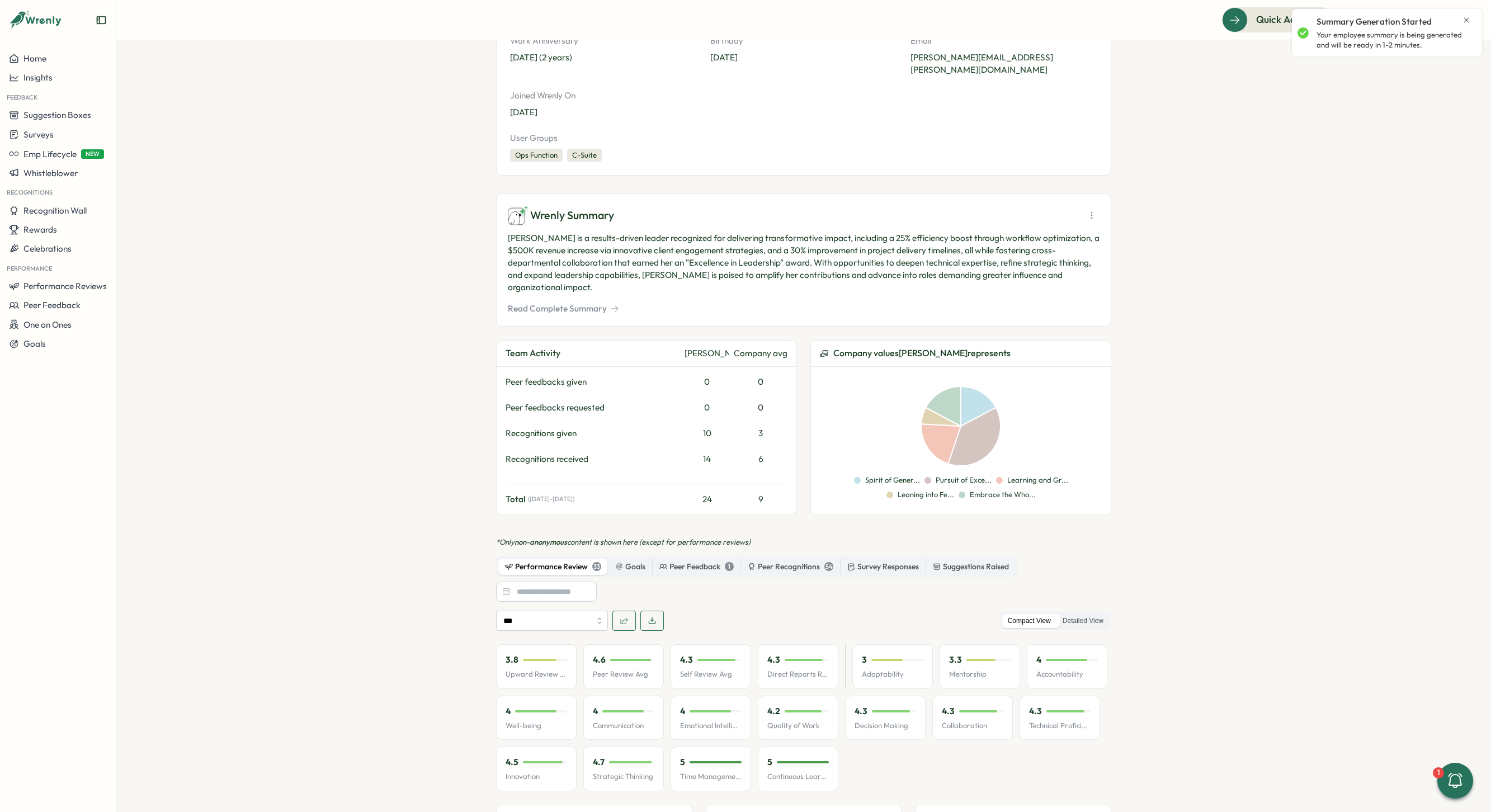
click at [653, 611] on span "button" at bounding box center [652, 620] width 9 height 19
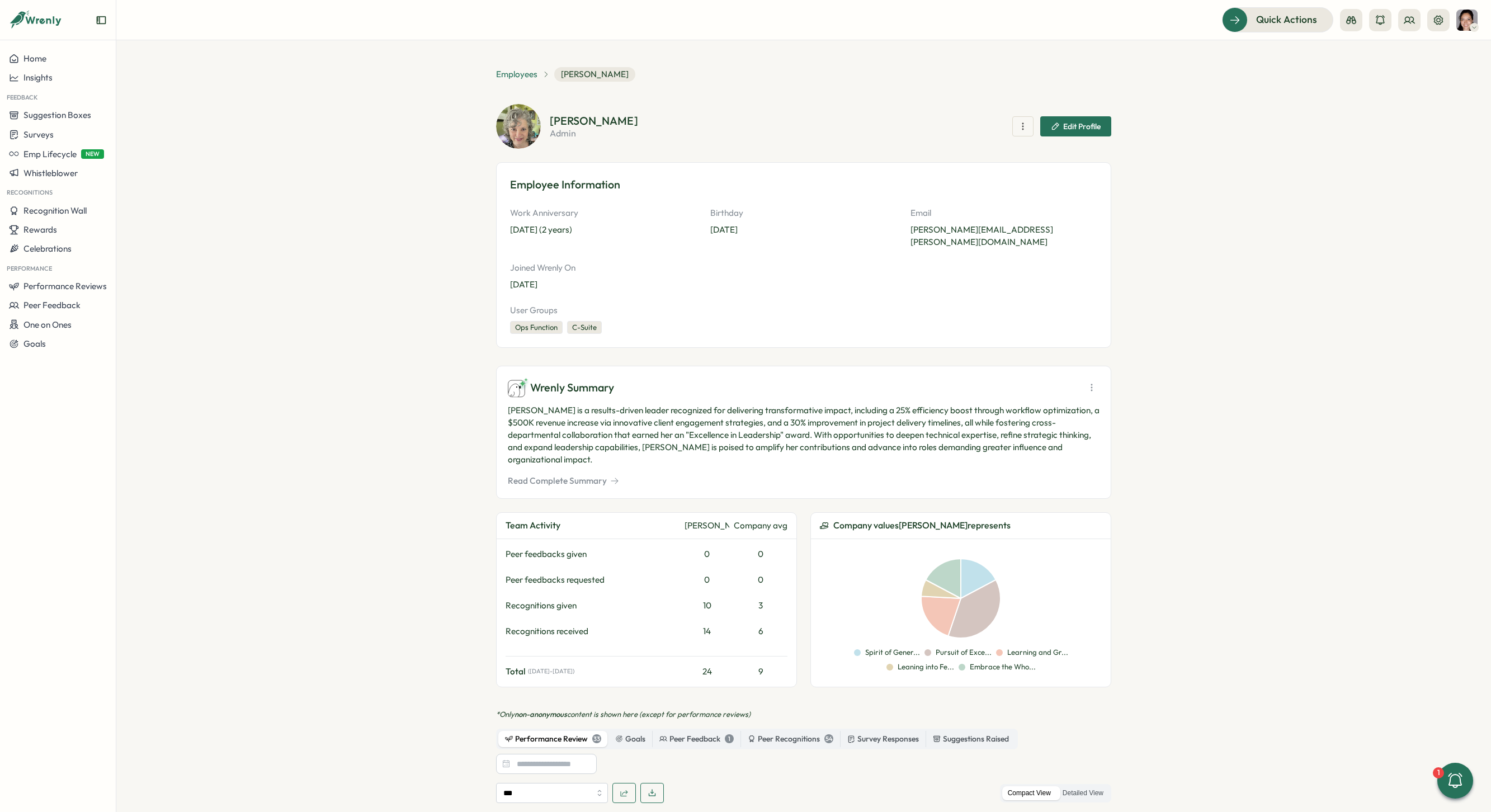
click at [509, 69] on span "Employees" at bounding box center [517, 74] width 42 height 12
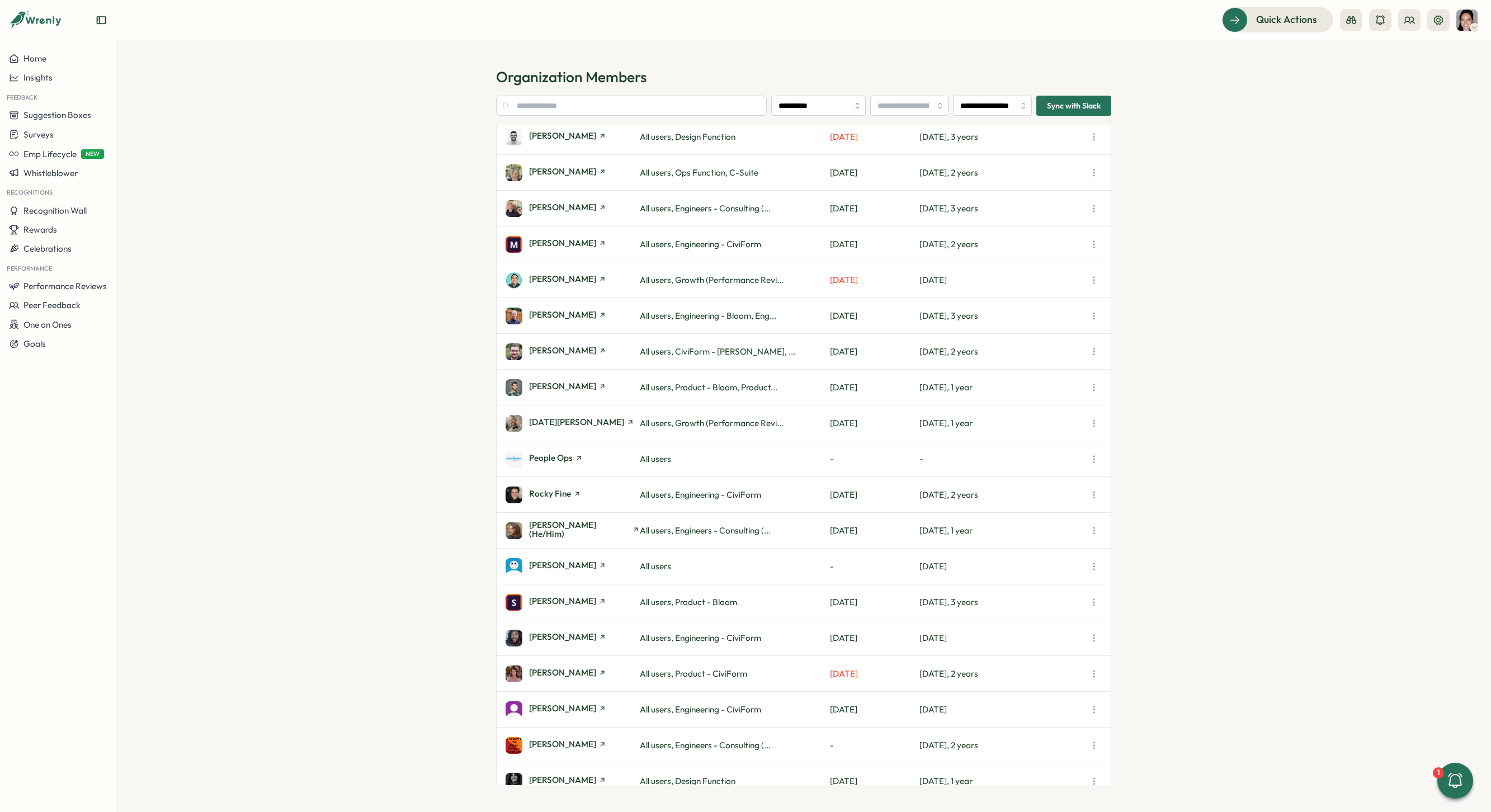
scroll to position [1181, 0]
click at [567, 205] on span "[PERSON_NAME]" at bounding box center [563, 205] width 67 height 8
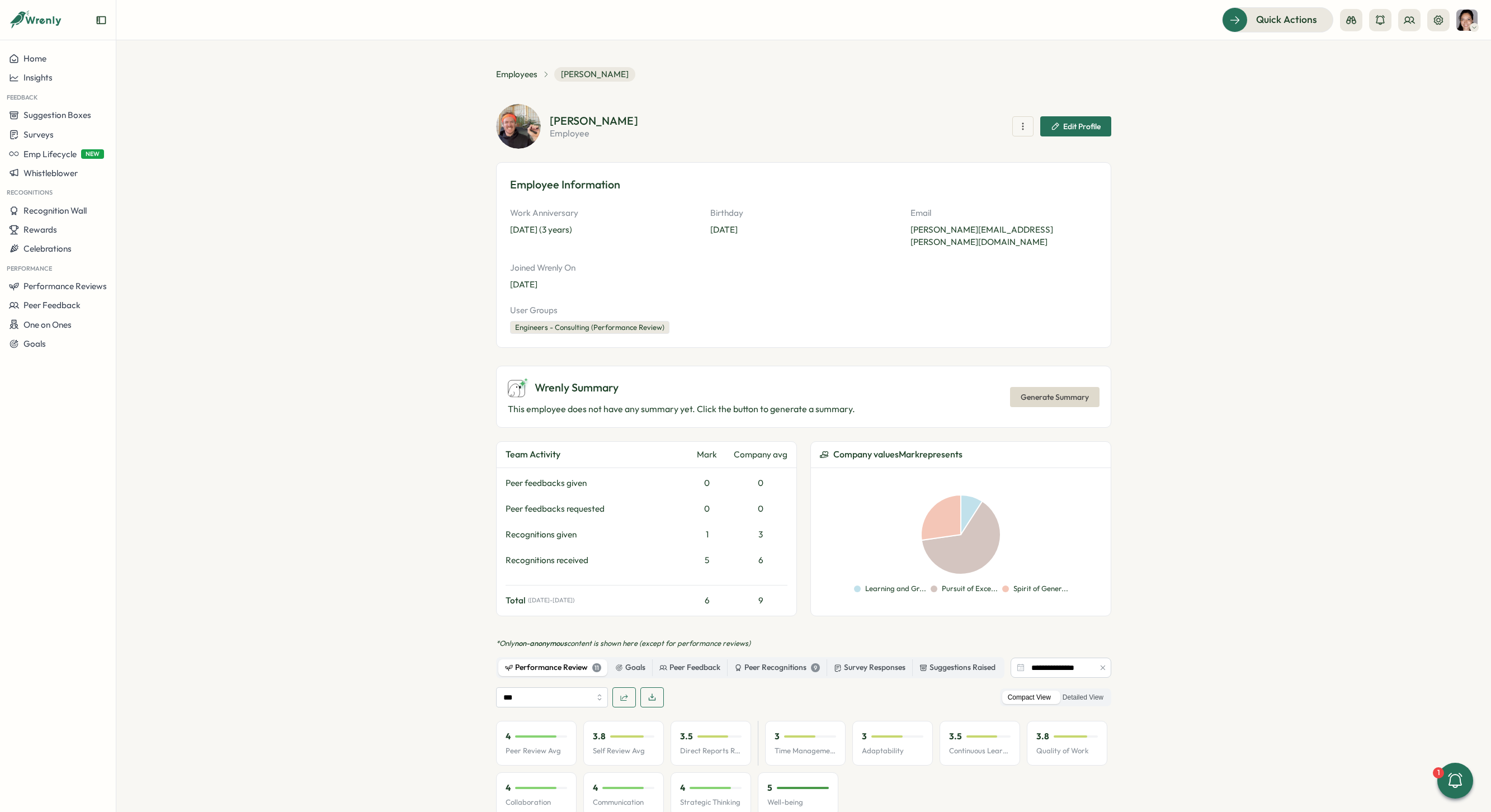
click at [1101, 664] on icon "button" at bounding box center [1103, 668] width 8 height 8
click at [1095, 690] on label "Detailed View" at bounding box center [1083, 697] width 52 height 14
click at [1079, 390] on span "Generate Summary" at bounding box center [1055, 397] width 68 height 19
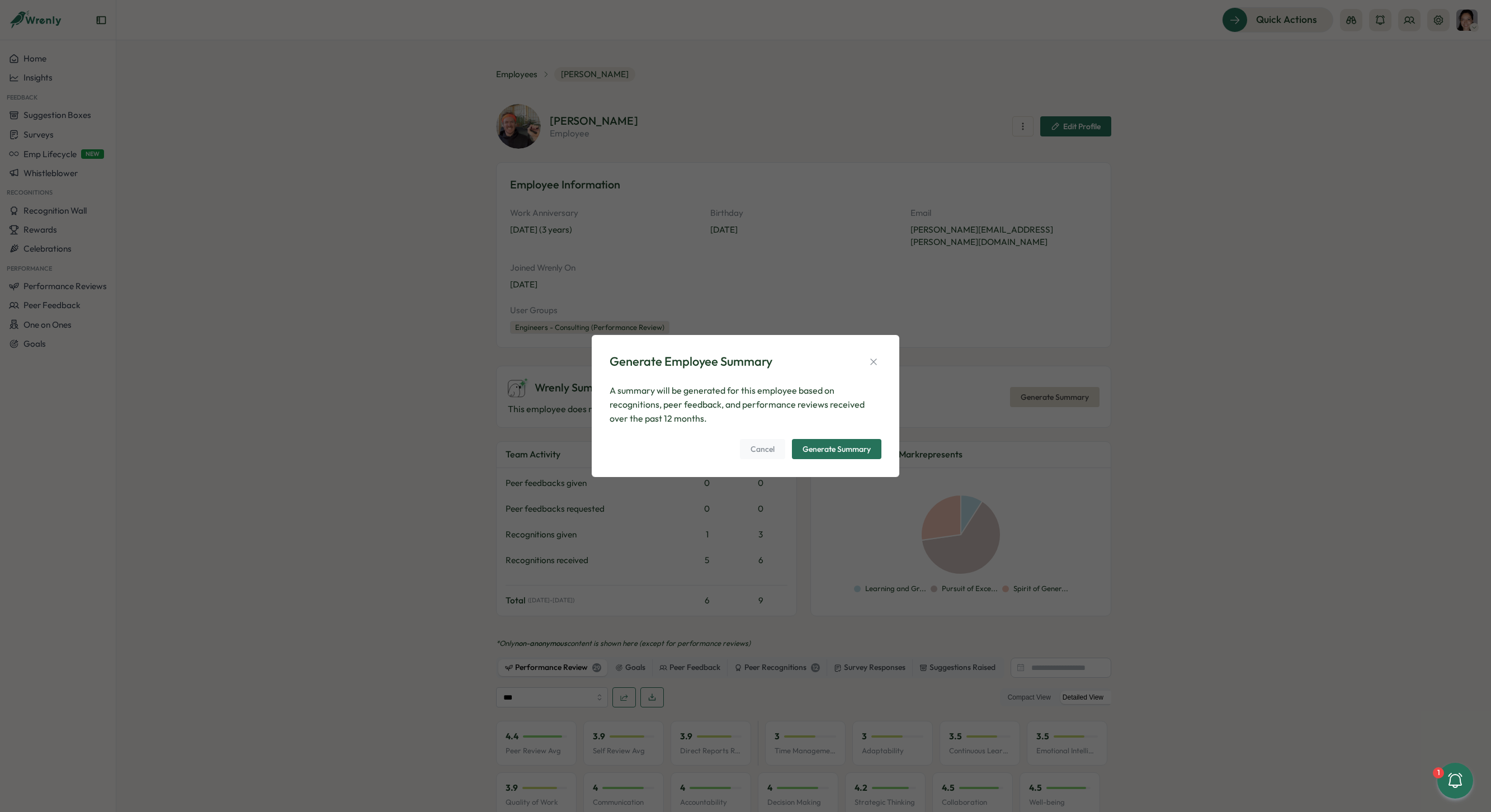
click at [861, 442] on span "Generate Summary" at bounding box center [837, 449] width 68 height 19
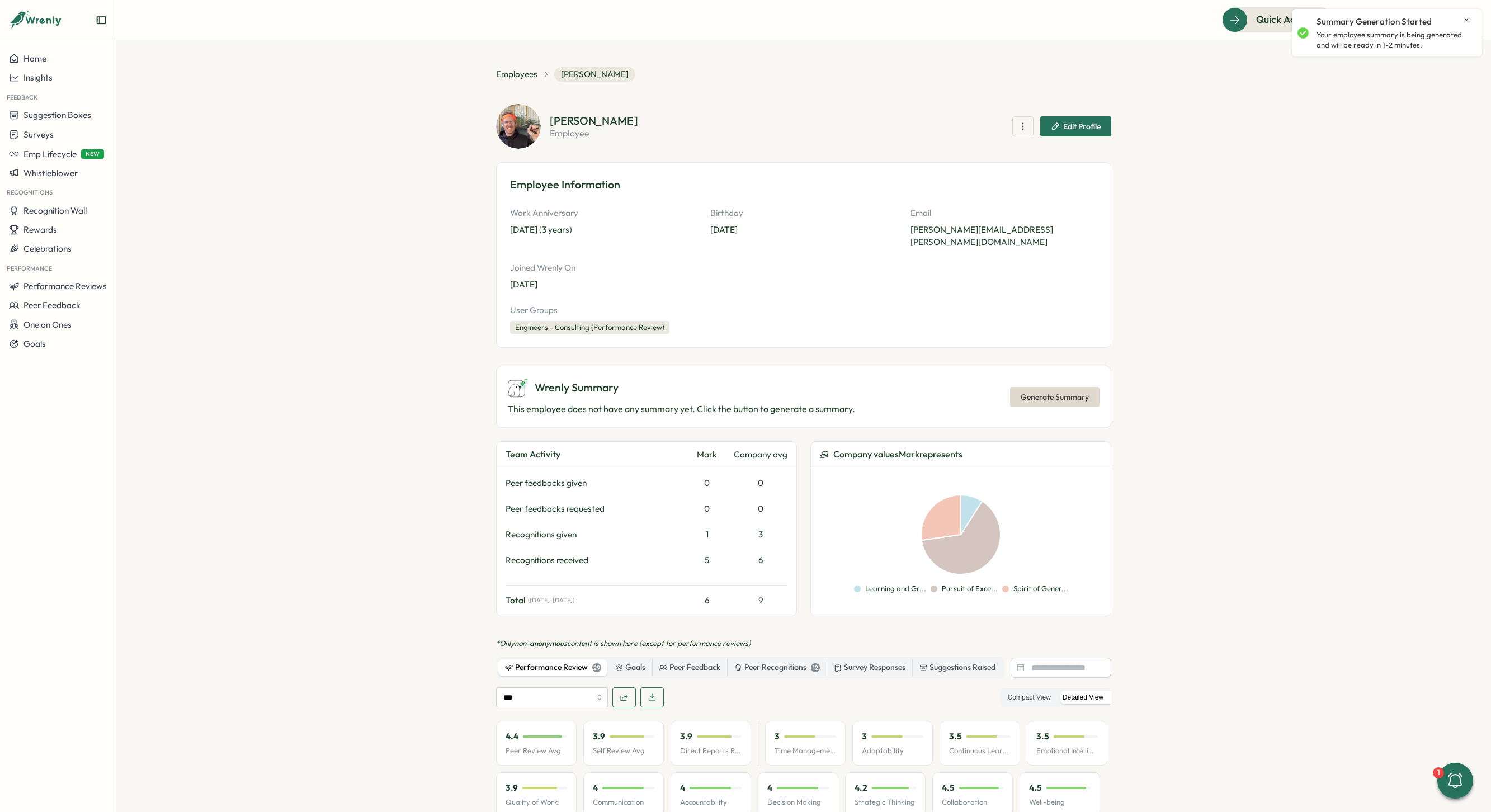
click at [655, 689] on button "button" at bounding box center [652, 697] width 24 height 20
click at [522, 80] on span "Employees" at bounding box center [517, 74] width 42 height 12
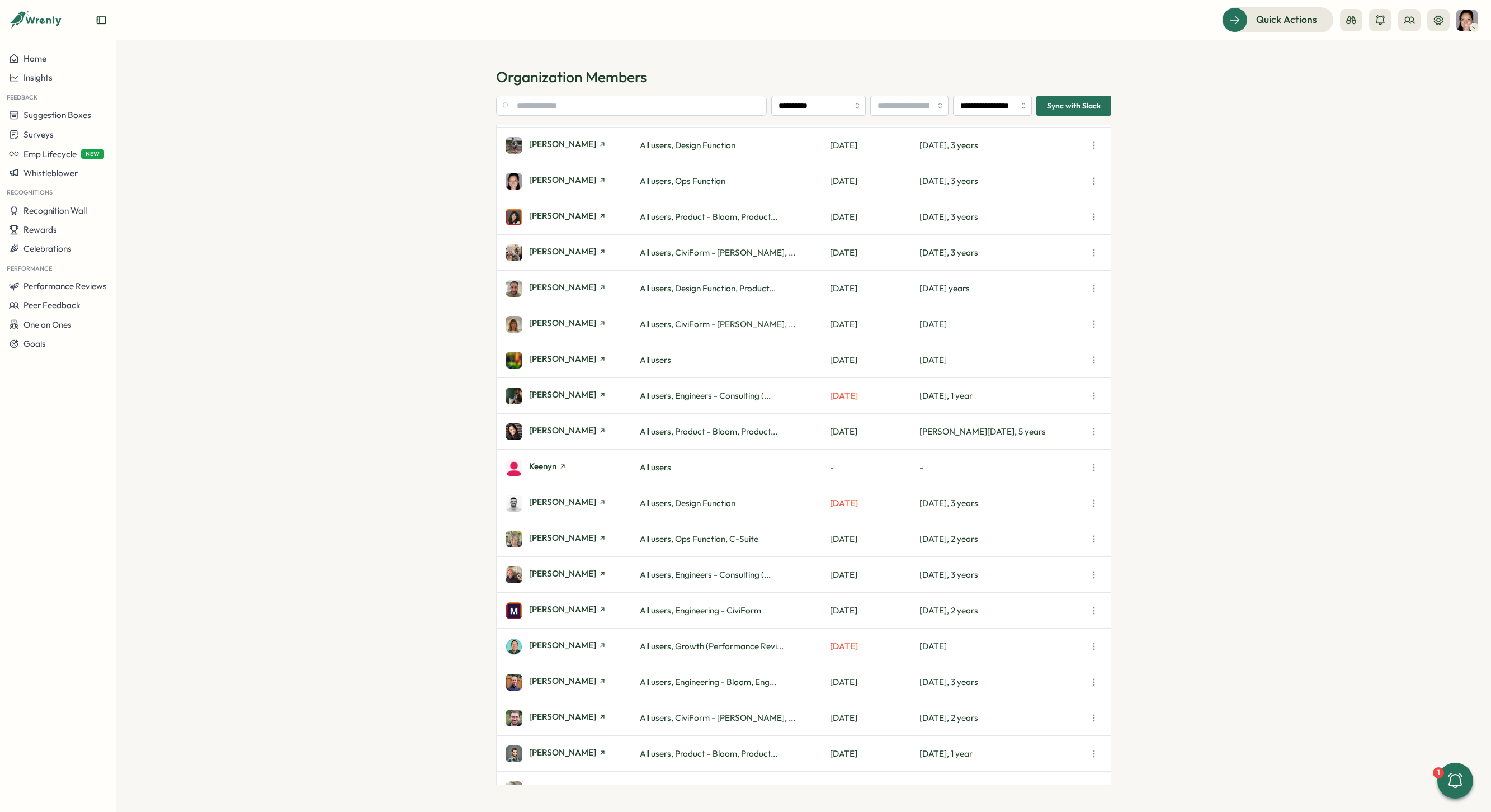
scroll to position [813, 0]
click at [553, 605] on span "[PERSON_NAME]" at bounding box center [563, 608] width 67 height 8
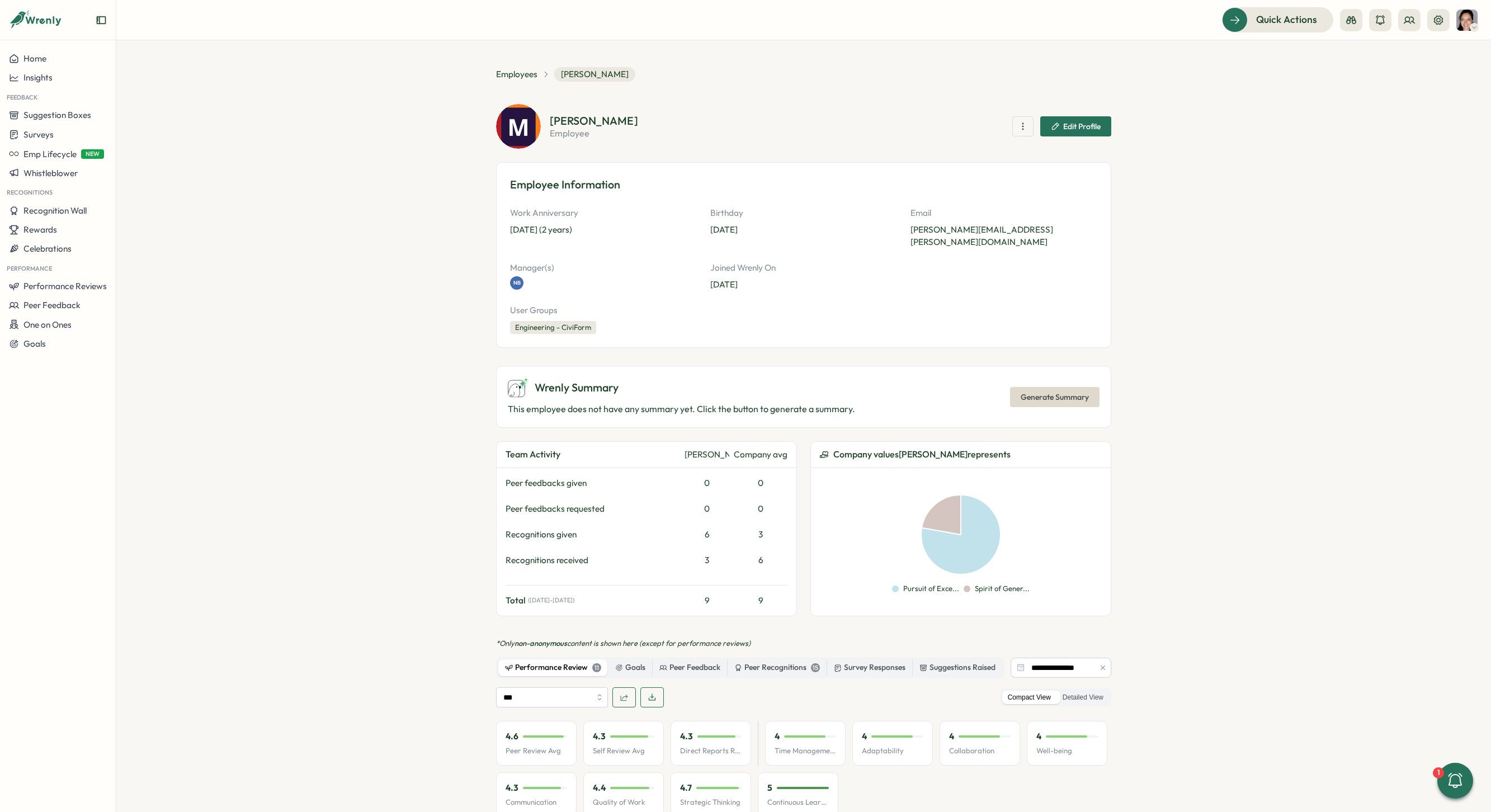
click at [1100, 664] on icon "button" at bounding box center [1103, 668] width 8 height 8
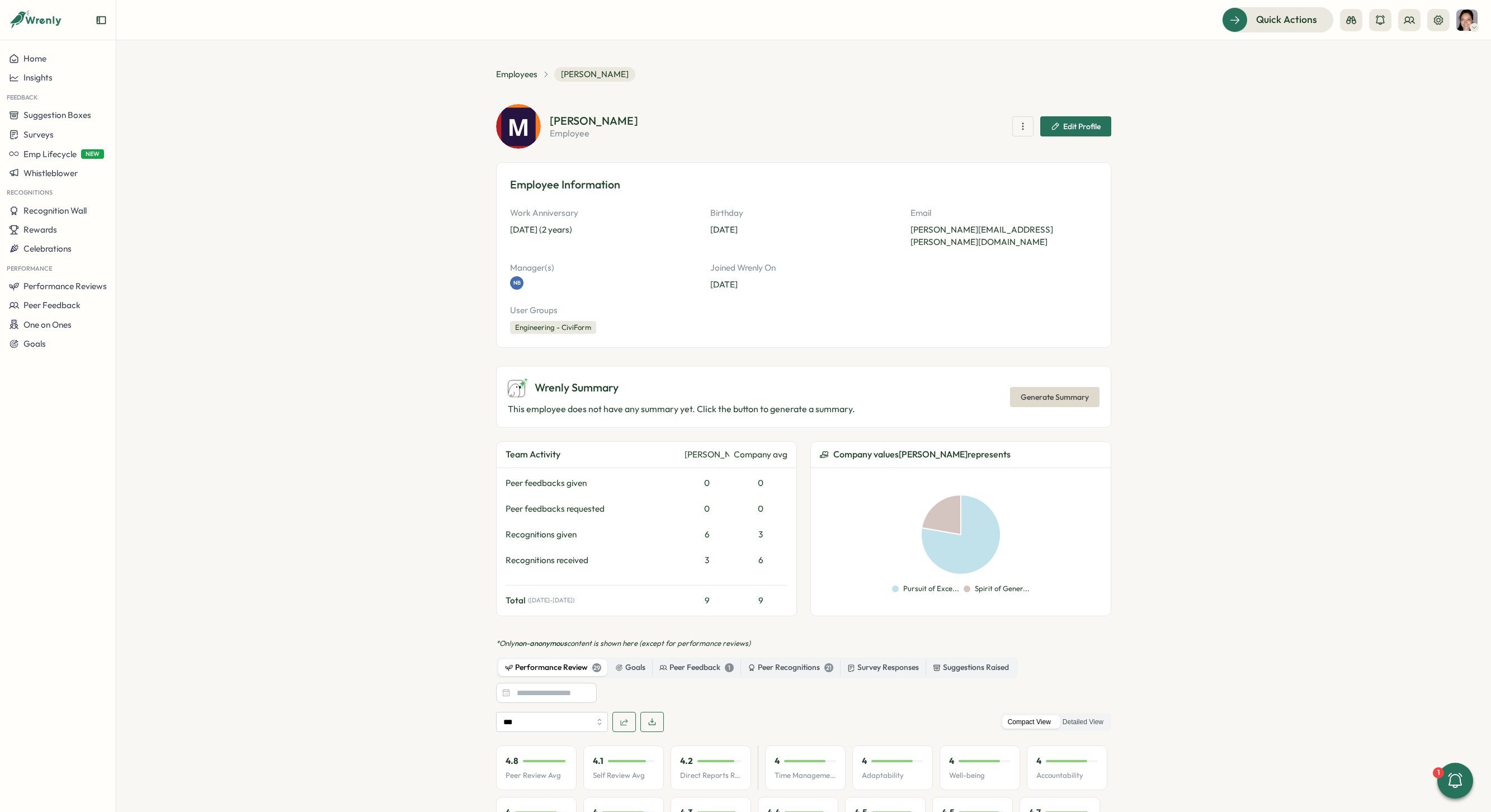
click at [1088, 713] on div "Compact View Detailed View" at bounding box center [1056, 722] width 111 height 19
click at [1087, 715] on label "Detailed View" at bounding box center [1083, 722] width 52 height 14
click at [1066, 388] on span "Generate Summary" at bounding box center [1055, 397] width 68 height 19
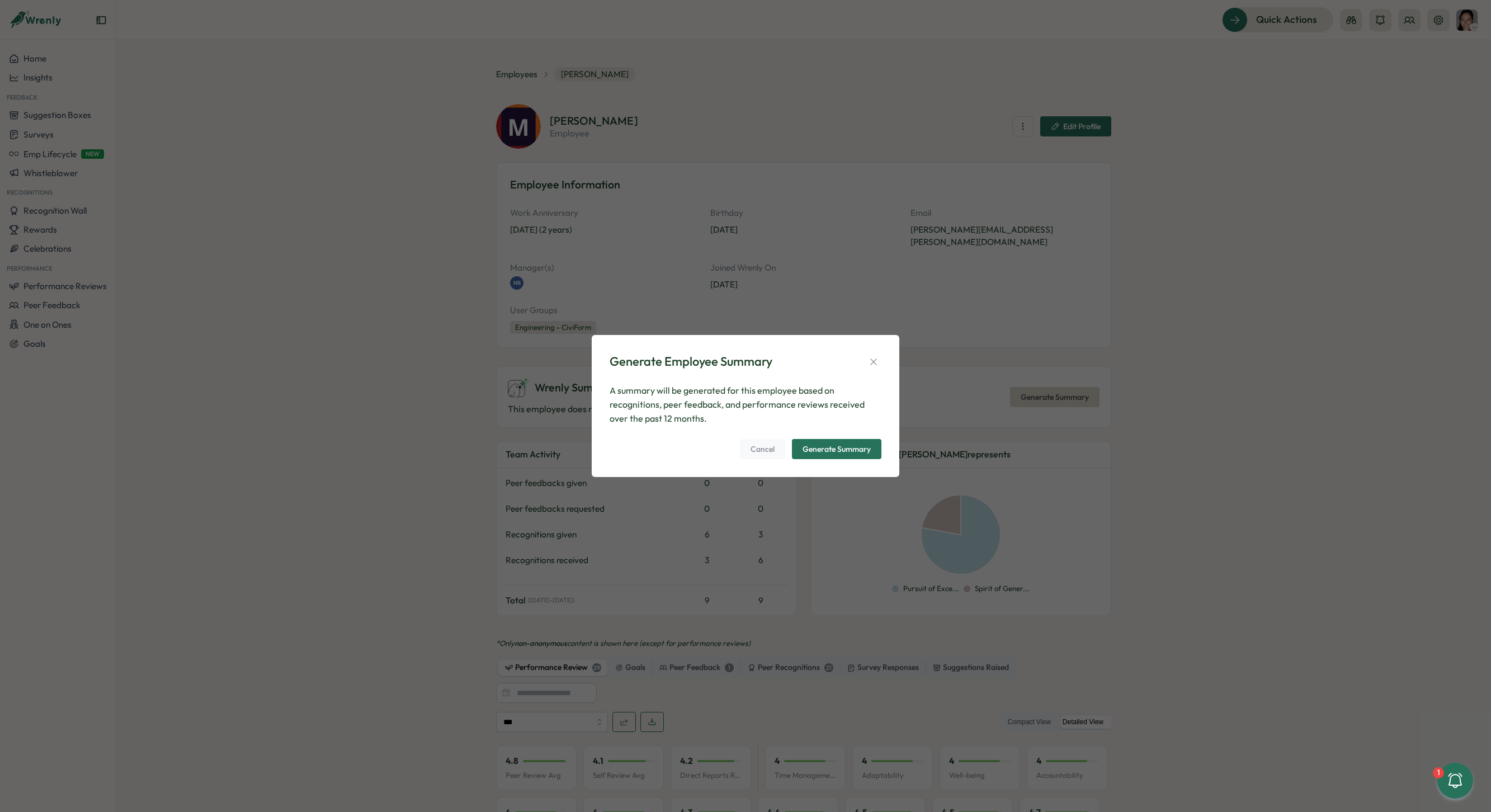
click at [843, 453] on div "Generate Summary" at bounding box center [837, 449] width 68 height 8
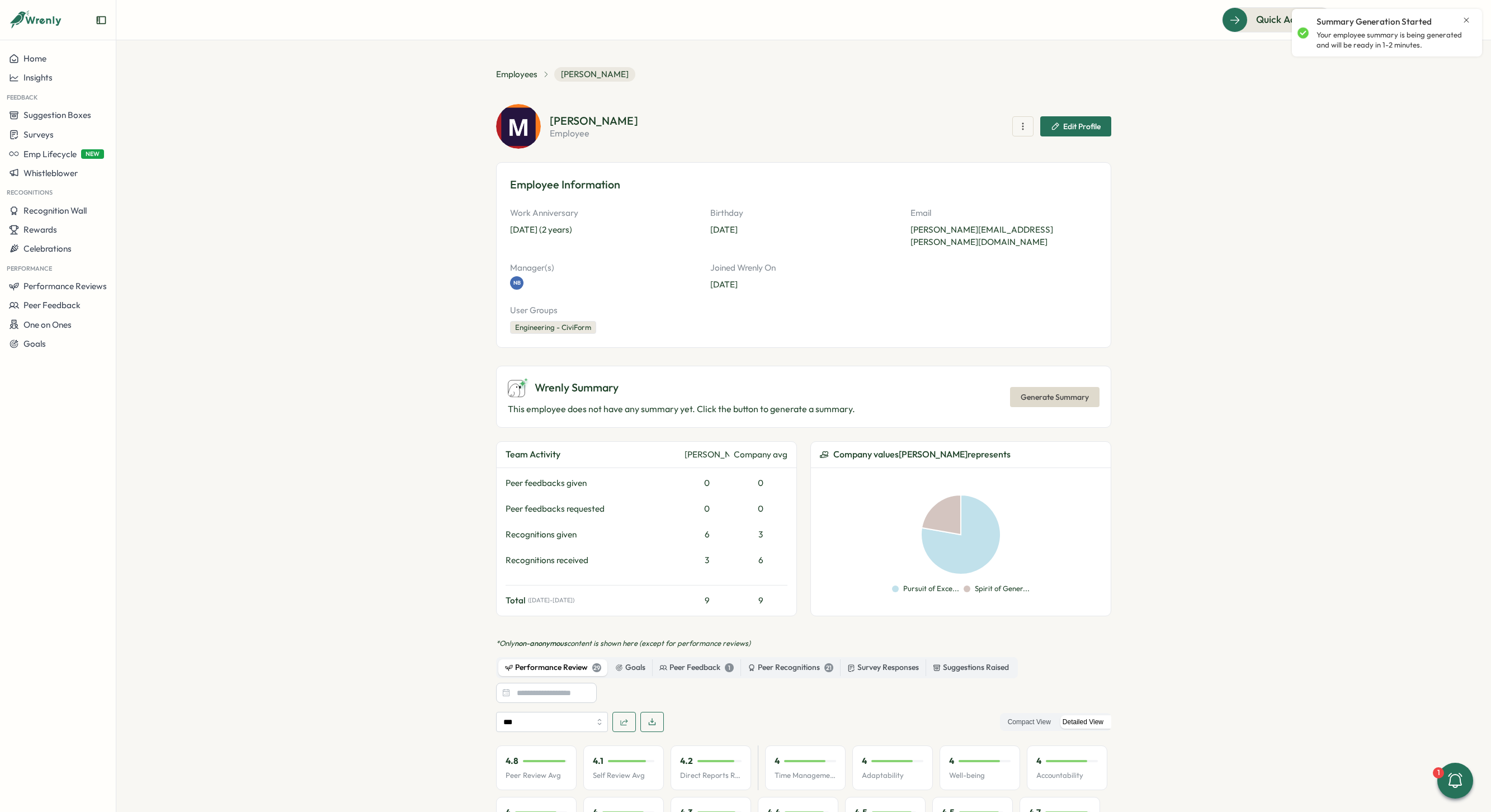
click at [648, 718] on icon "button" at bounding box center [652, 722] width 9 height 9
click at [521, 79] on span "Employees" at bounding box center [517, 74] width 42 height 12
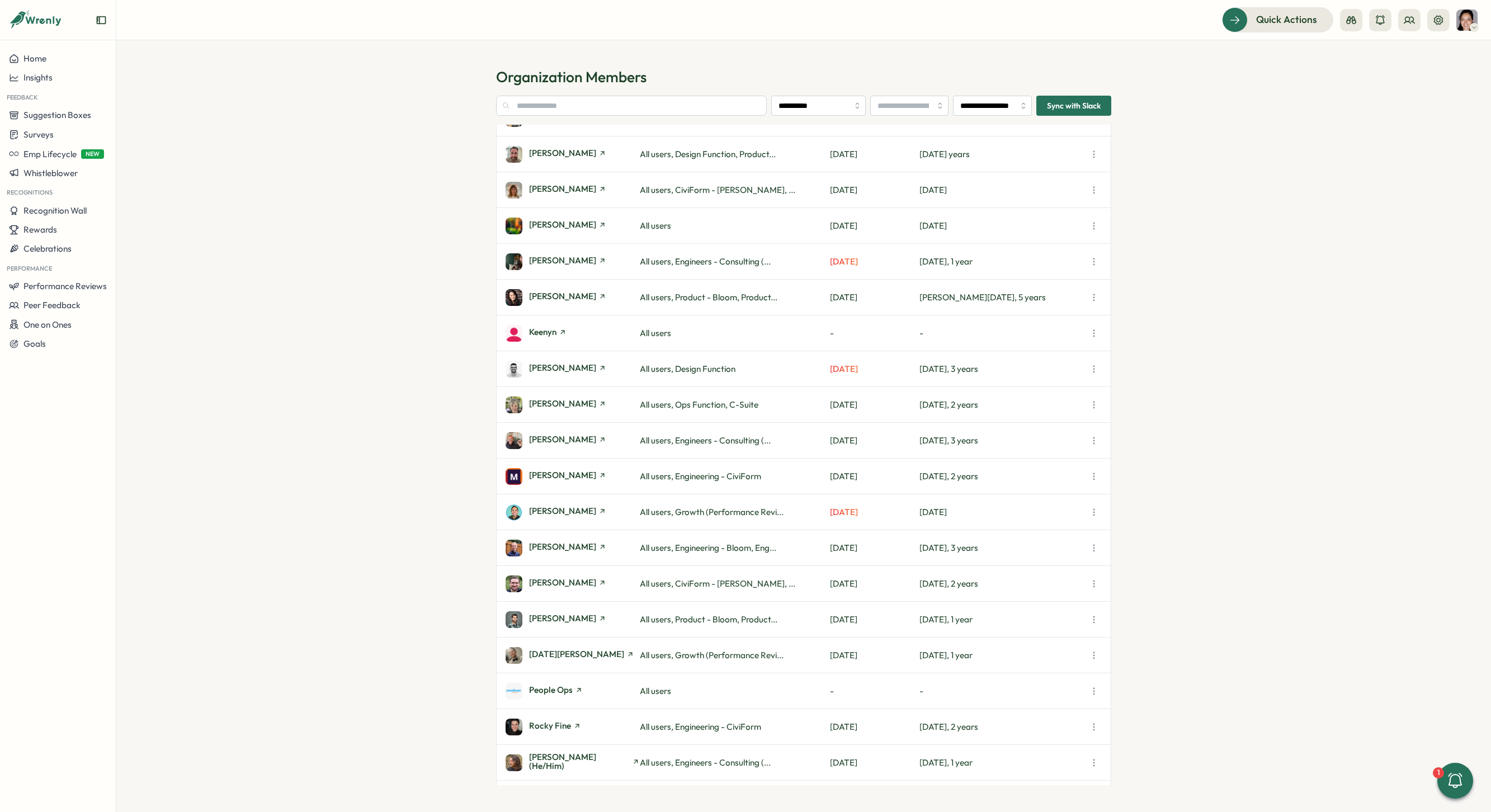
scroll to position [990, 0]
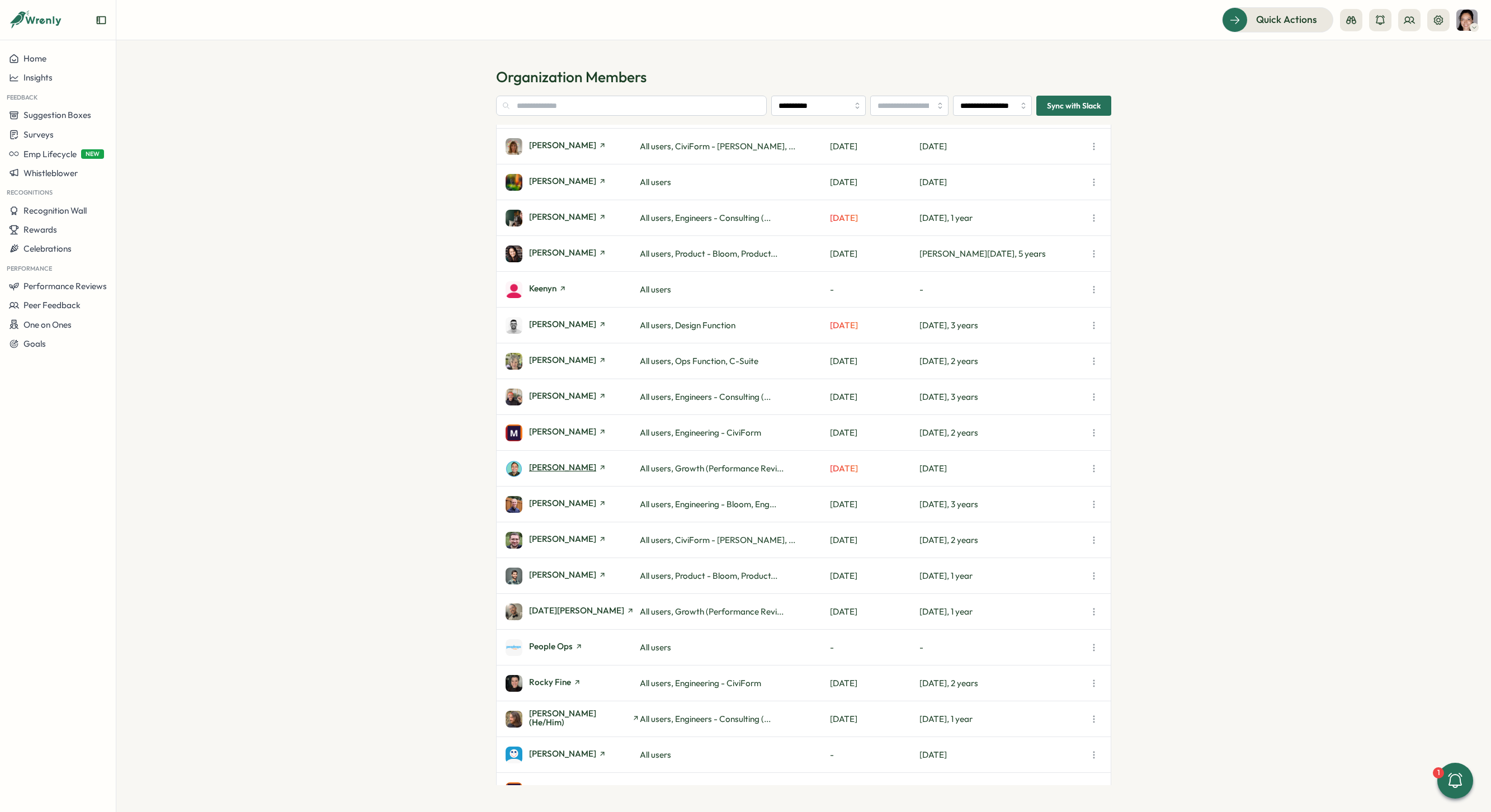
click at [585, 466] on span "[PERSON_NAME]" at bounding box center [563, 467] width 67 height 8
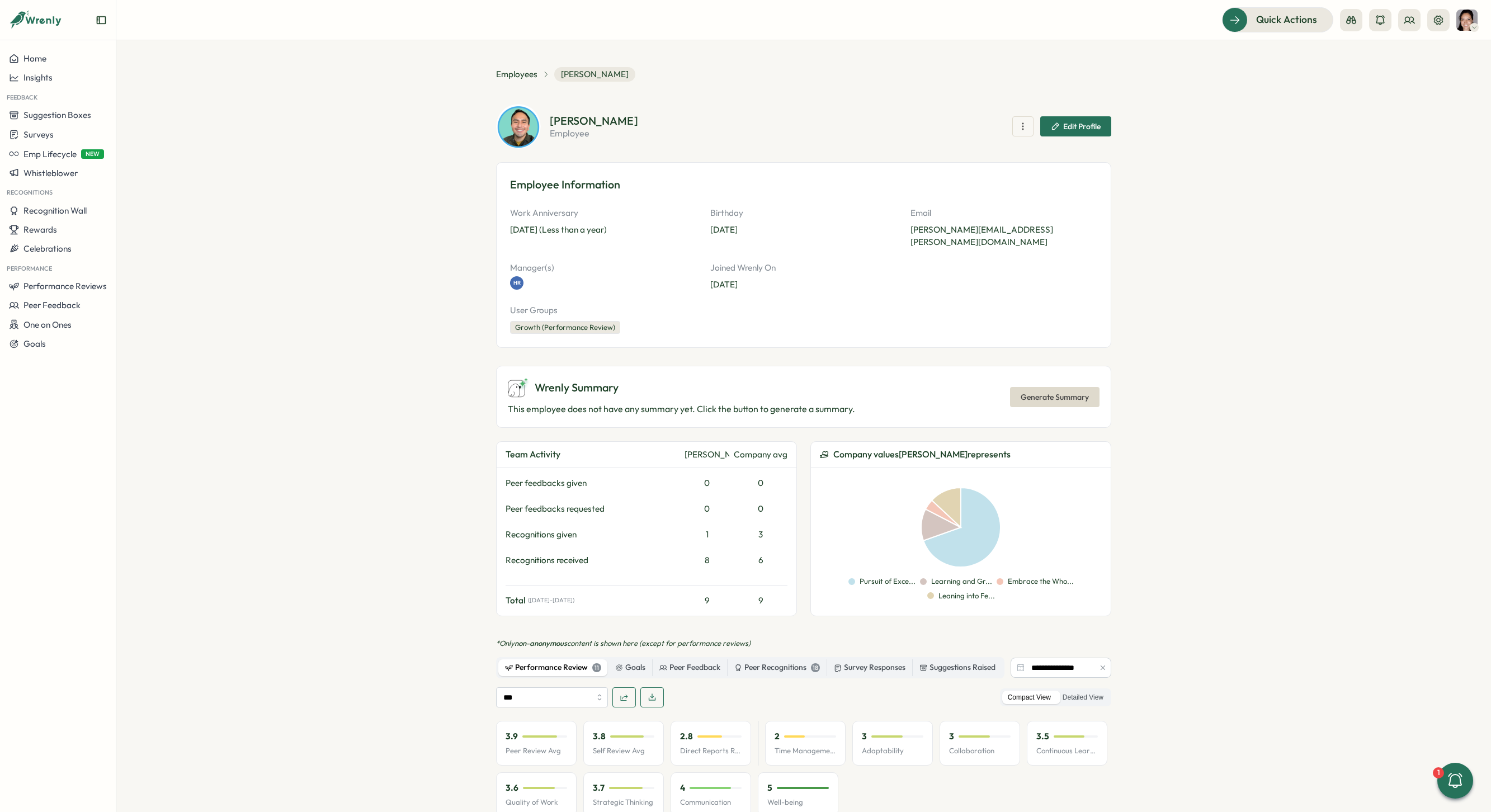
click at [1103, 664] on icon "button" at bounding box center [1103, 668] width 8 height 8
click at [1101, 690] on label "Detailed View" at bounding box center [1083, 697] width 52 height 14
click at [1085, 388] on span "Generate Summary" at bounding box center [1055, 397] width 68 height 19
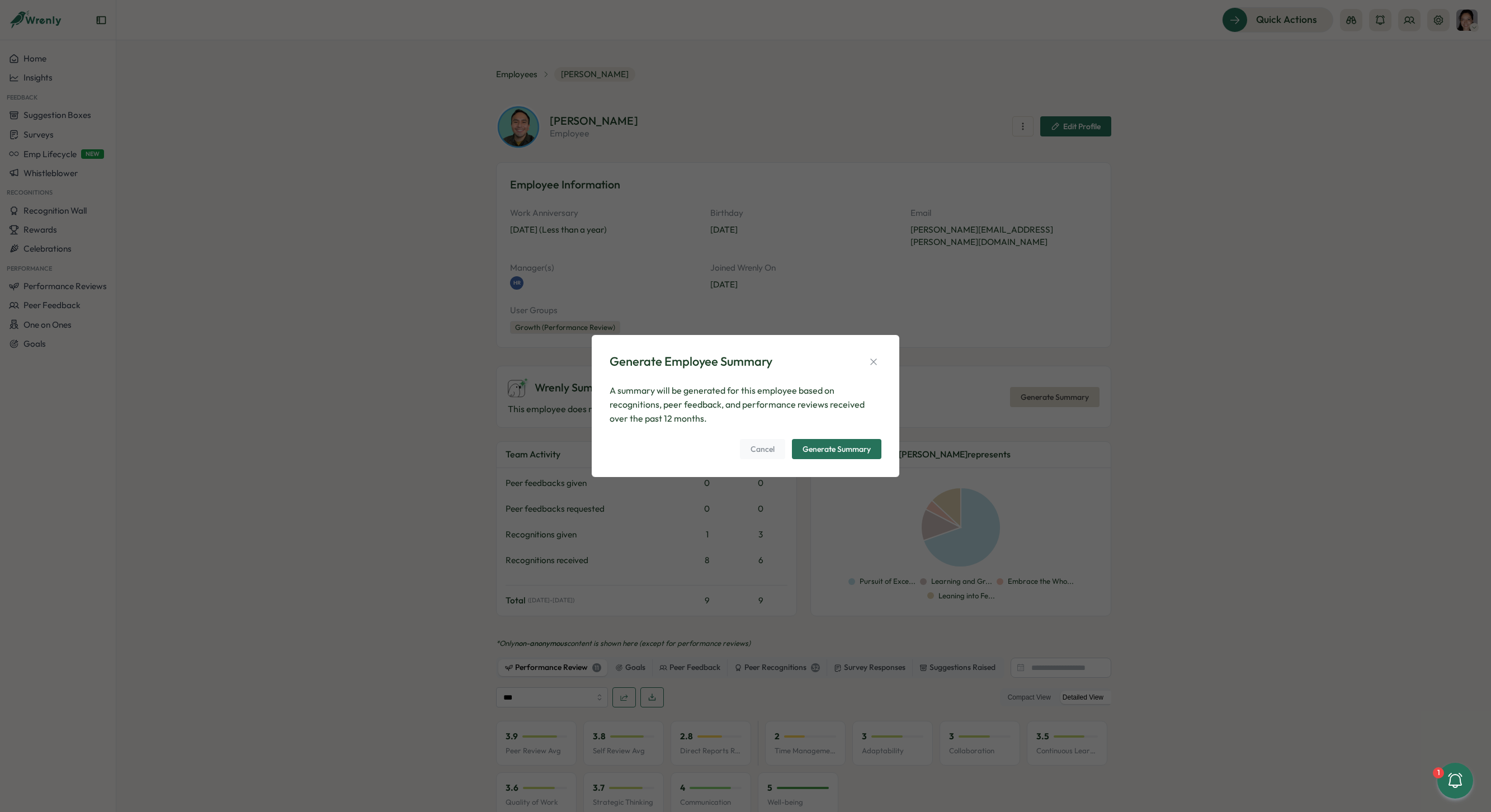
click at [866, 450] on div "Generate Summary" at bounding box center [837, 449] width 68 height 8
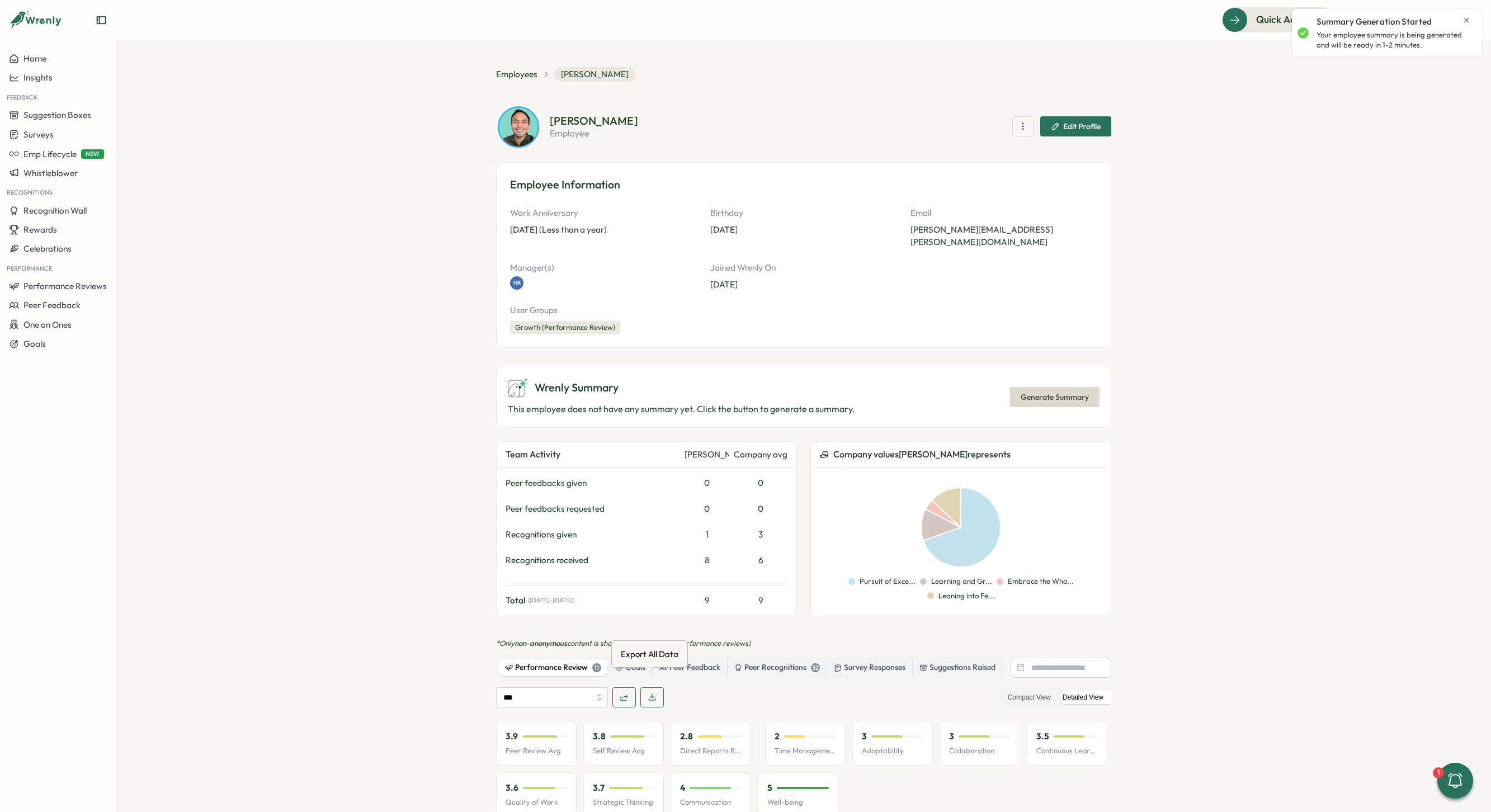
click at [648, 693] on icon "button" at bounding box center [652, 697] width 9 height 9
click at [526, 69] on span "Employees" at bounding box center [517, 74] width 42 height 12
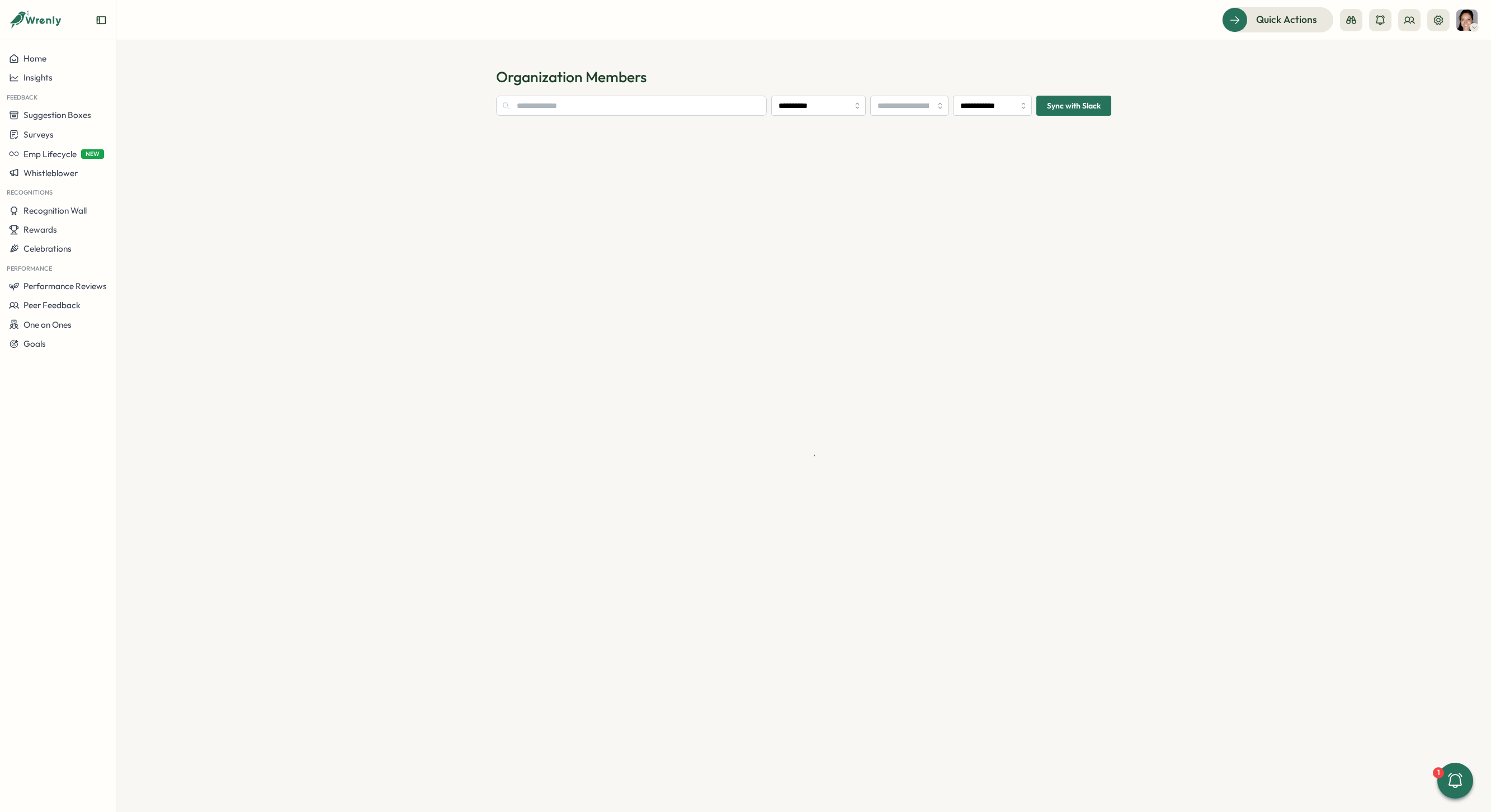
type input "**********"
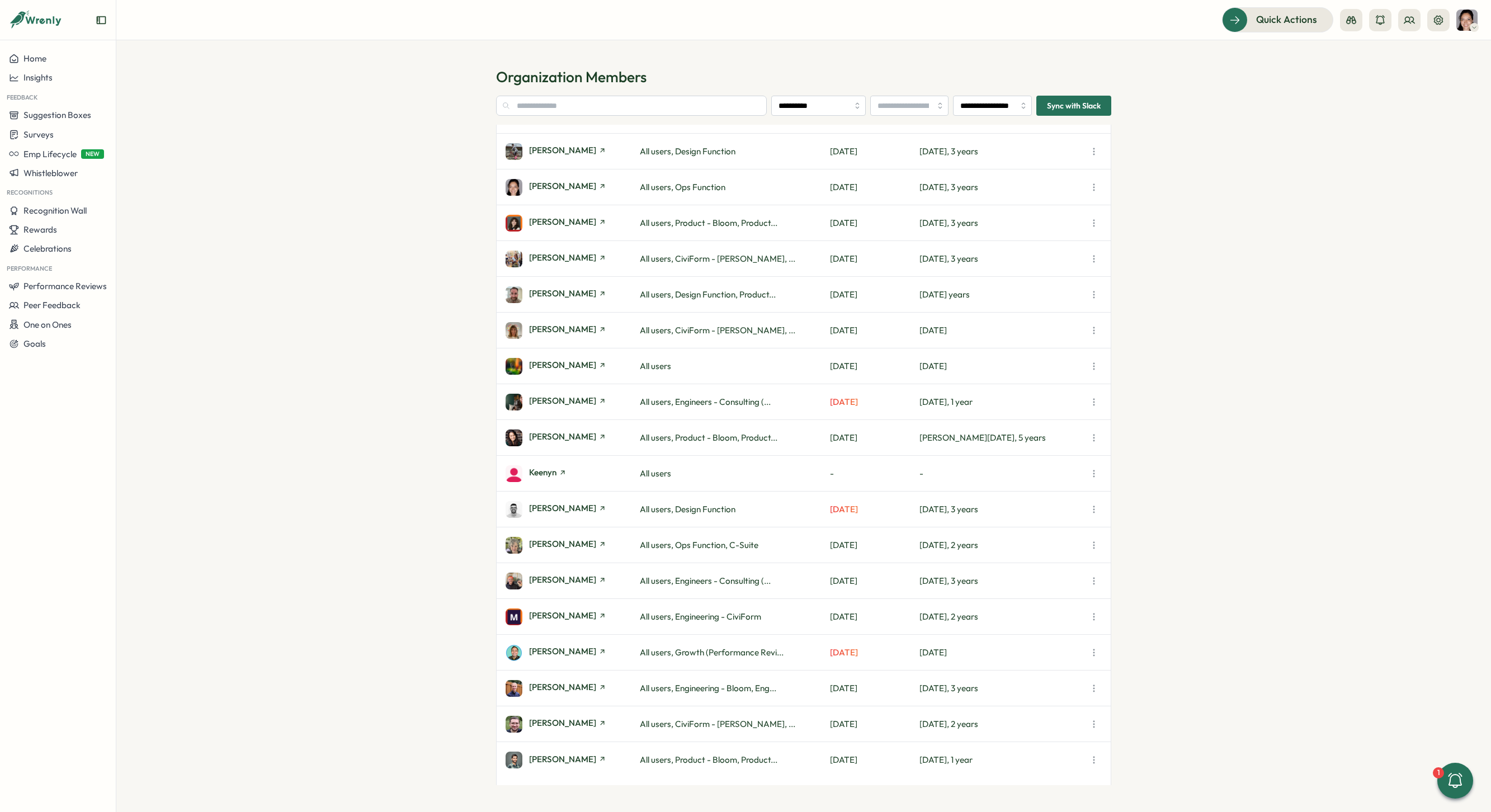
scroll to position [839, 0]
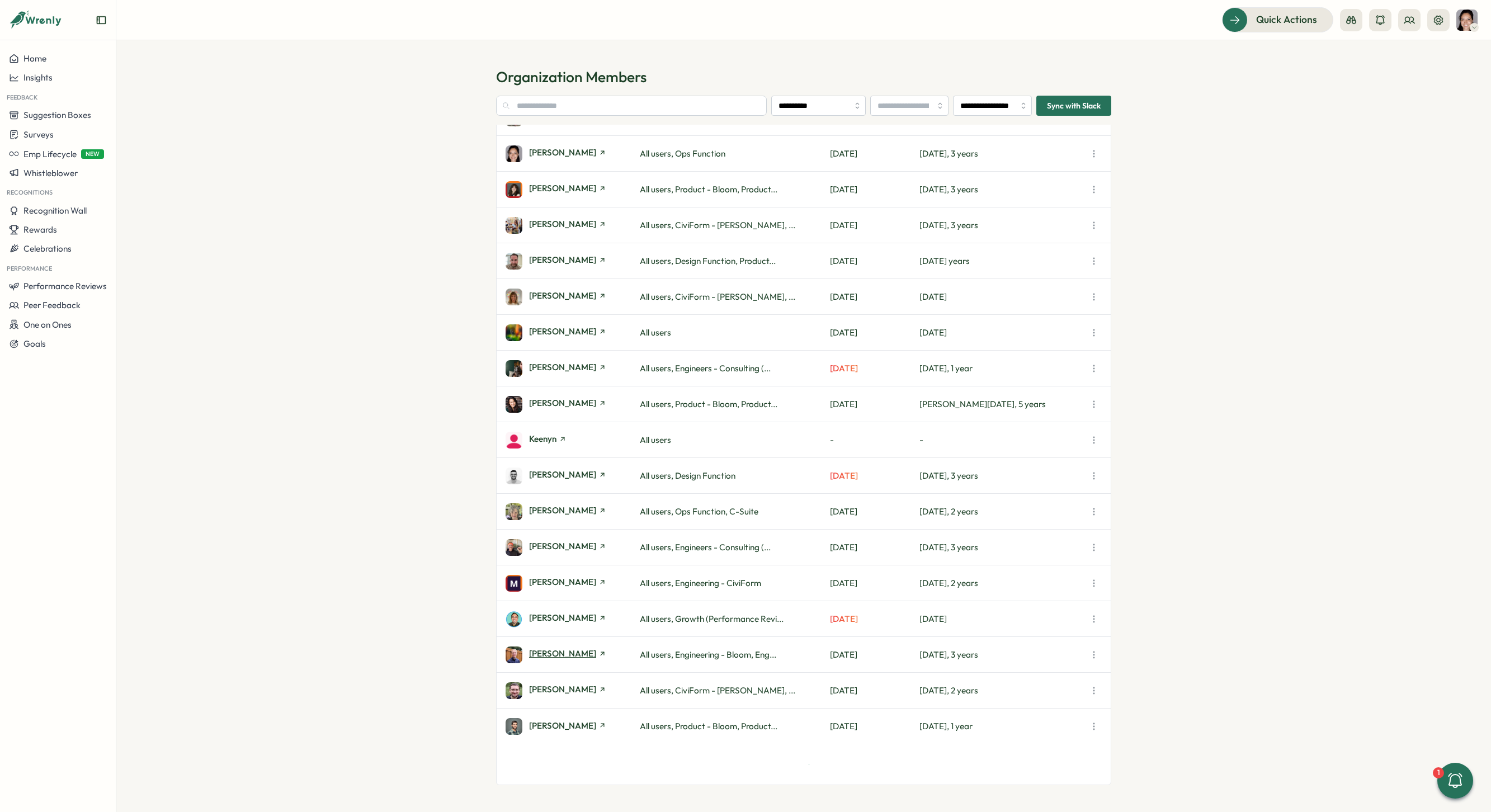
click at [577, 649] on span "[PERSON_NAME]" at bounding box center [563, 653] width 67 height 8
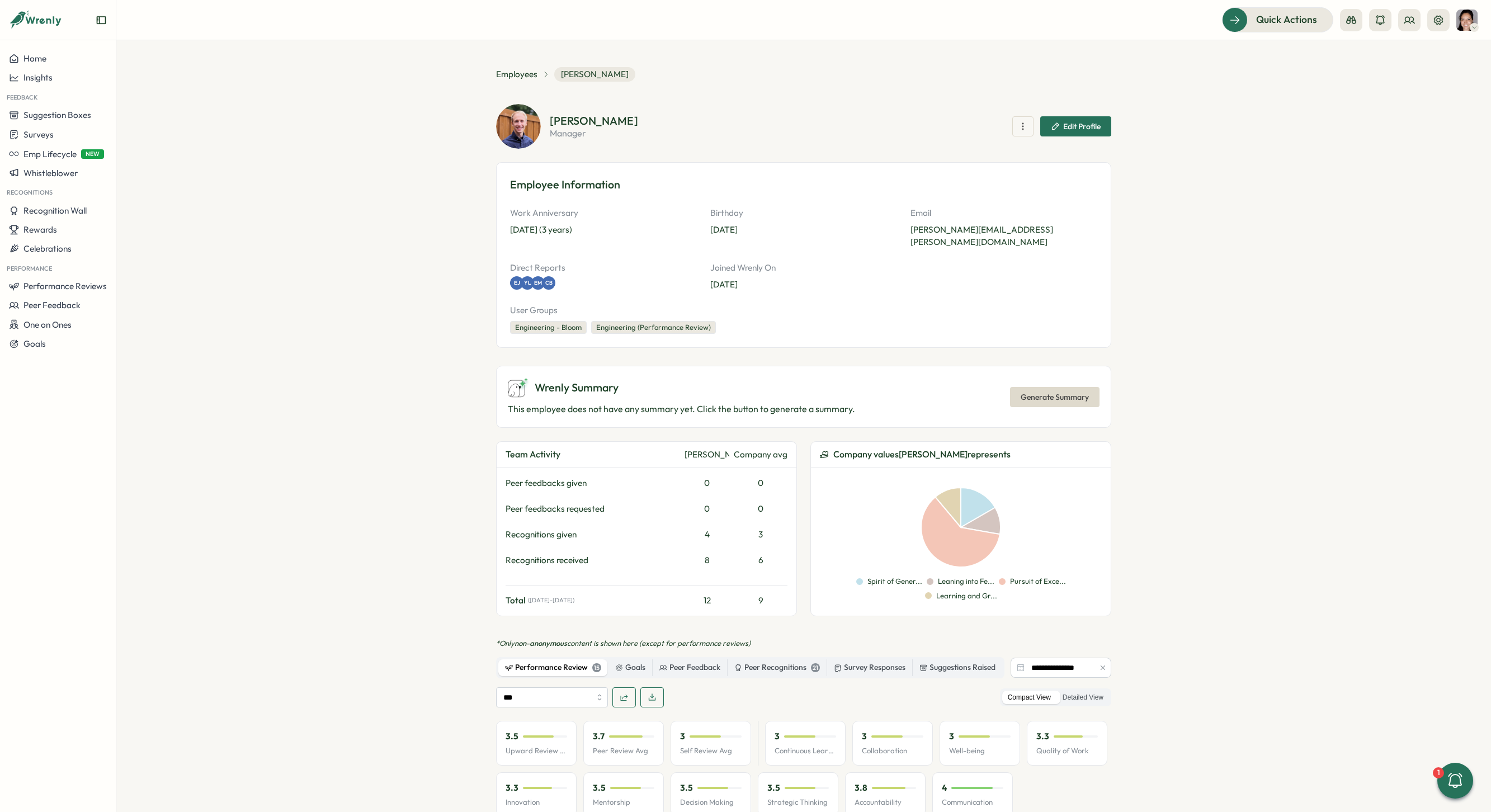
click at [1101, 664] on icon "button" at bounding box center [1103, 668] width 8 height 8
click at [1089, 690] on label "Detailed View" at bounding box center [1083, 697] width 52 height 14
click at [1075, 388] on span "Generate Summary" at bounding box center [1055, 397] width 68 height 19
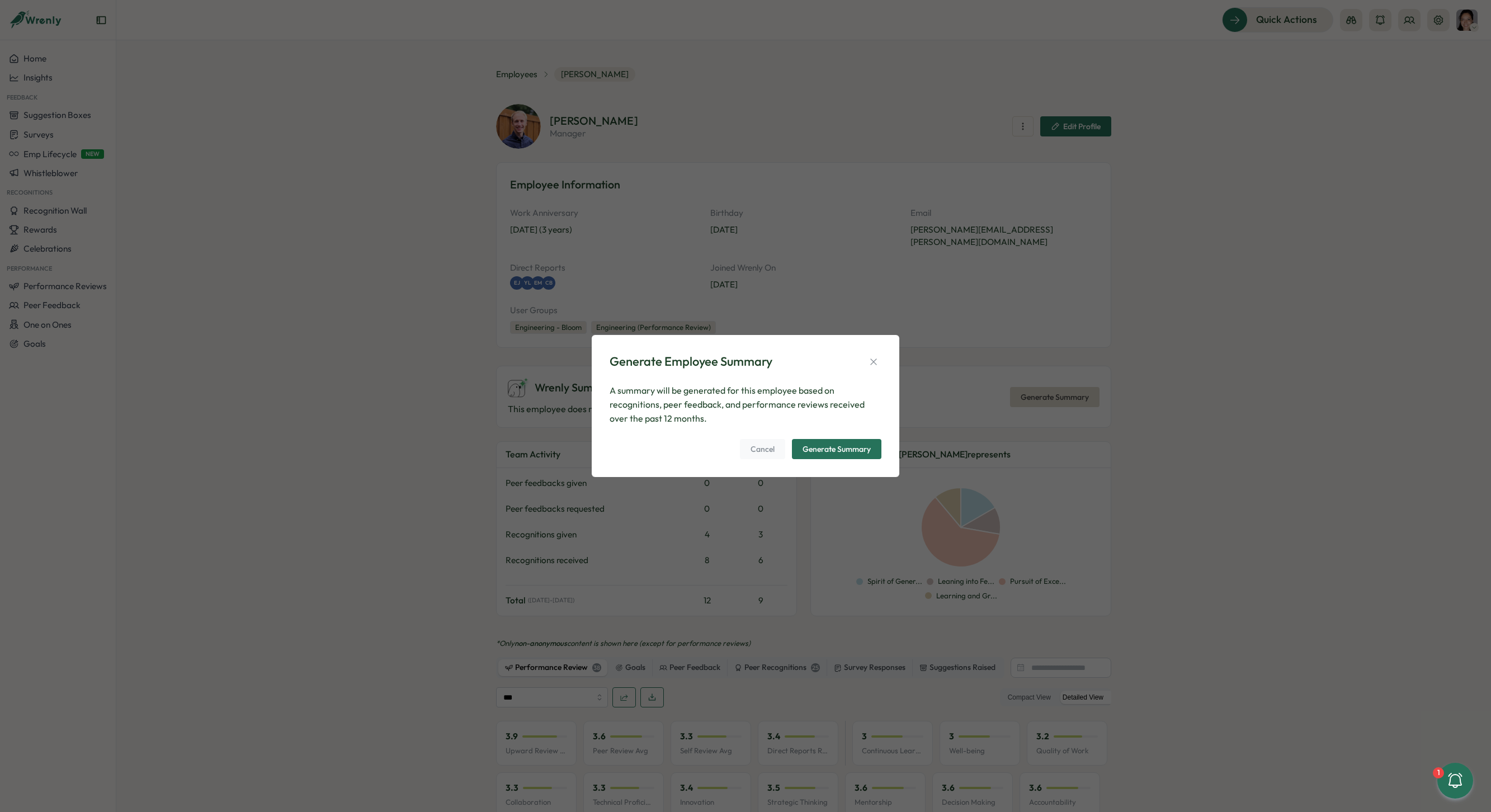
click at [883, 449] on div "Generate Employee Summary A summary will be generated for this employee based o…" at bounding box center [745, 406] width 281 height 115
click at [868, 452] on div "Generate Summary" at bounding box center [837, 449] width 68 height 8
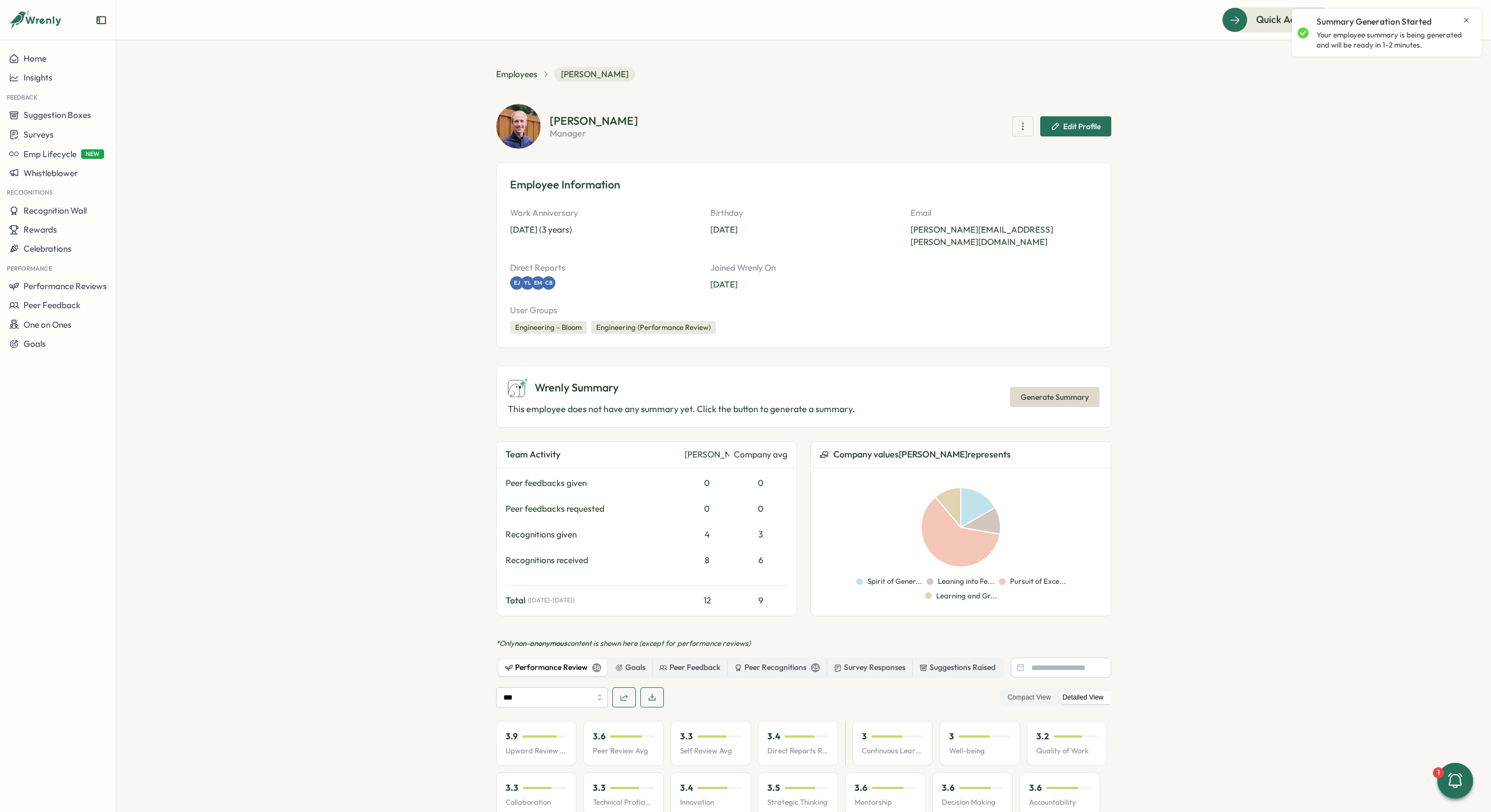
click at [653, 693] on icon "button" at bounding box center [652, 697] width 9 height 9
click at [516, 69] on span "Employees" at bounding box center [517, 74] width 42 height 12
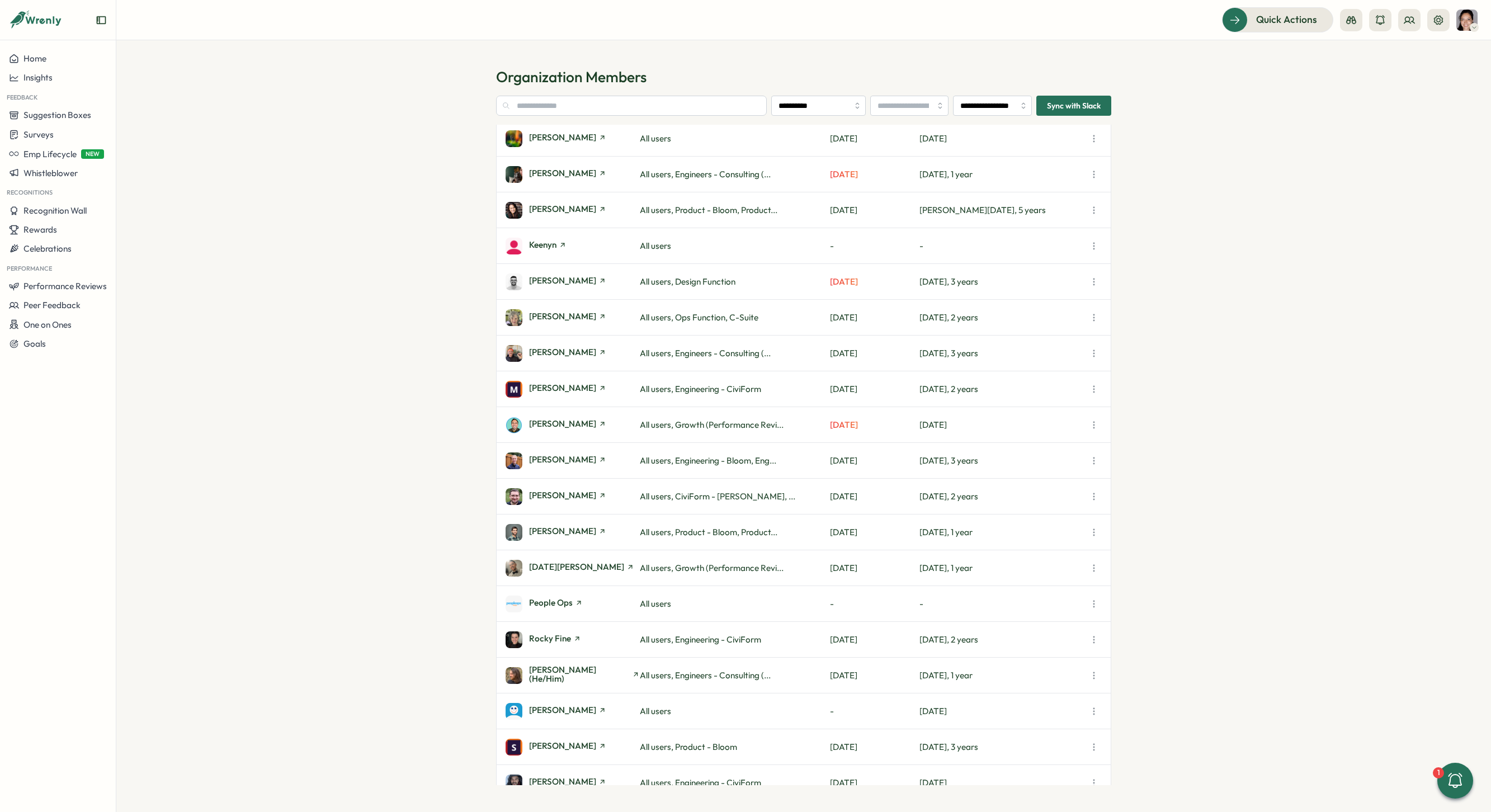
scroll to position [1076, 0]
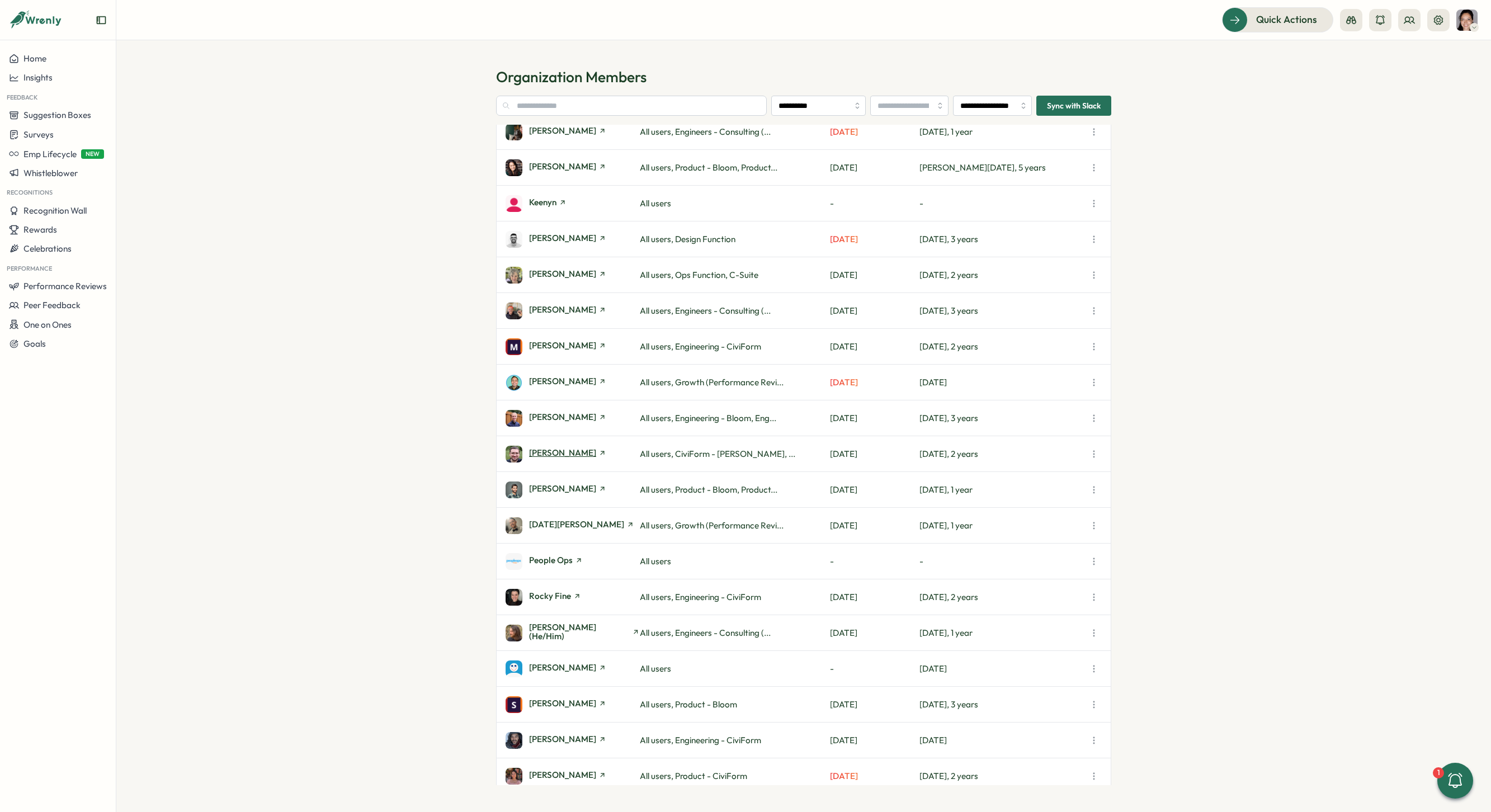
click at [539, 451] on span "[PERSON_NAME]" at bounding box center [563, 453] width 67 height 8
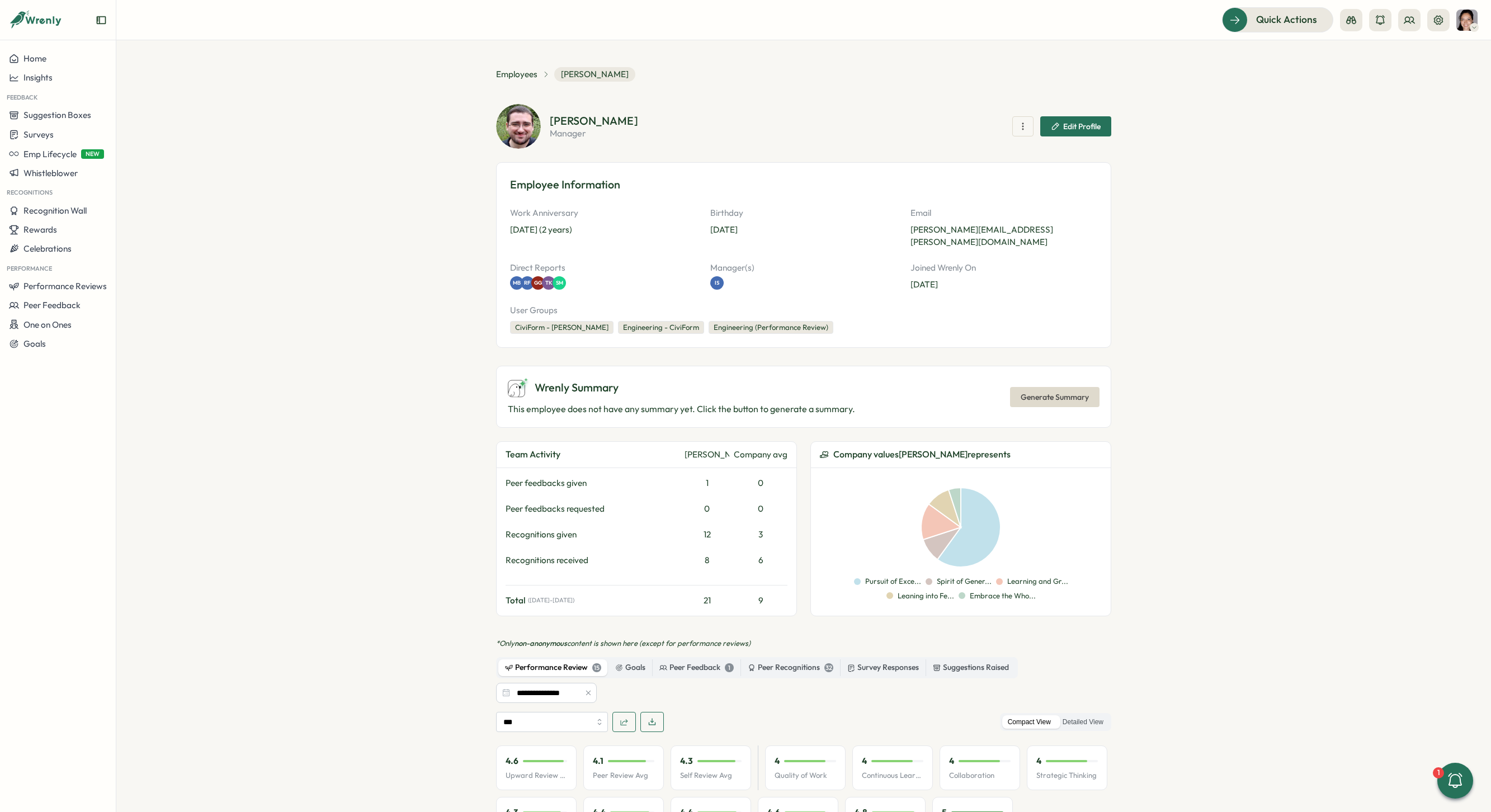
click at [1077, 713] on div "Compact View Detailed View" at bounding box center [1056, 722] width 111 height 19
click at [1076, 715] on label "Detailed View" at bounding box center [1083, 722] width 52 height 14
click at [585, 689] on icon "button" at bounding box center [589, 693] width 8 height 8
click at [1088, 715] on label "Detailed View" at bounding box center [1083, 722] width 52 height 14
click at [1075, 391] on span "Generate Summary" at bounding box center [1055, 397] width 68 height 19
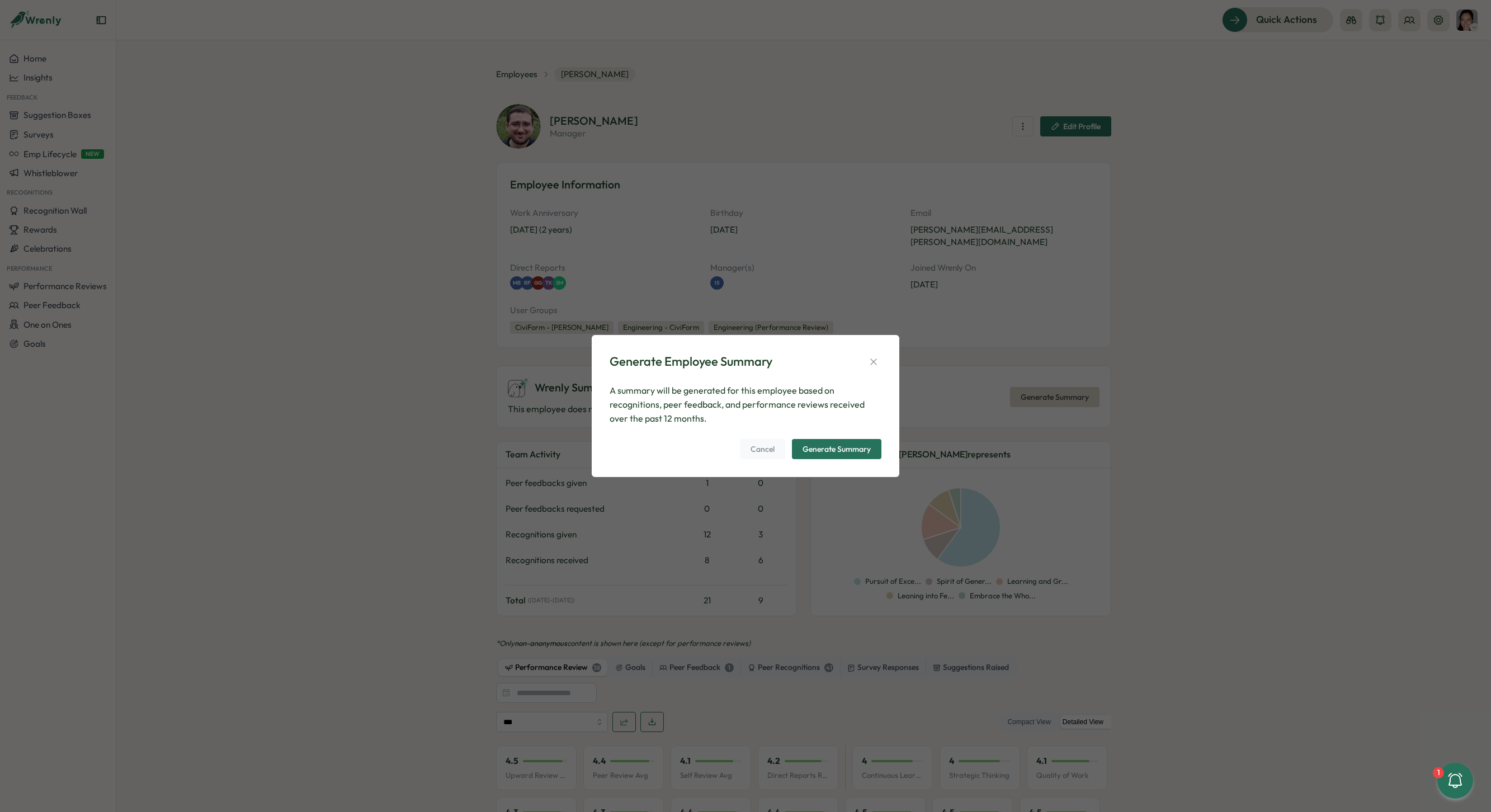
click at [853, 454] on span "Generate Summary" at bounding box center [837, 449] width 68 height 19
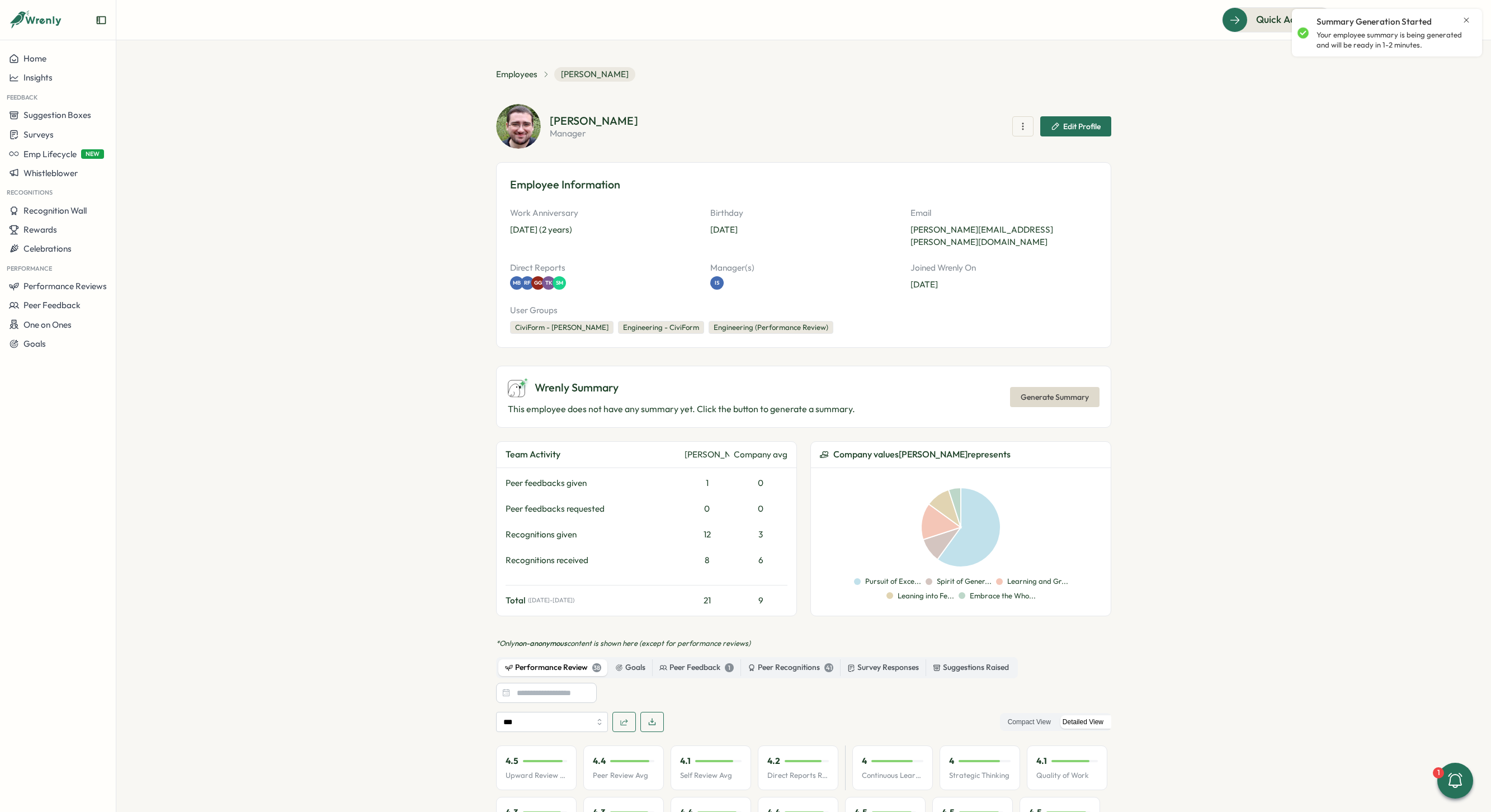
click at [652, 718] on icon "button" at bounding box center [652, 722] width 9 height 9
click at [824, 55] on section "Employees [PERSON_NAME] [PERSON_NAME] manager Edit Profile Employee Information…" at bounding box center [803, 426] width 1375 height 771
